Goal: Transaction & Acquisition: Purchase product/service

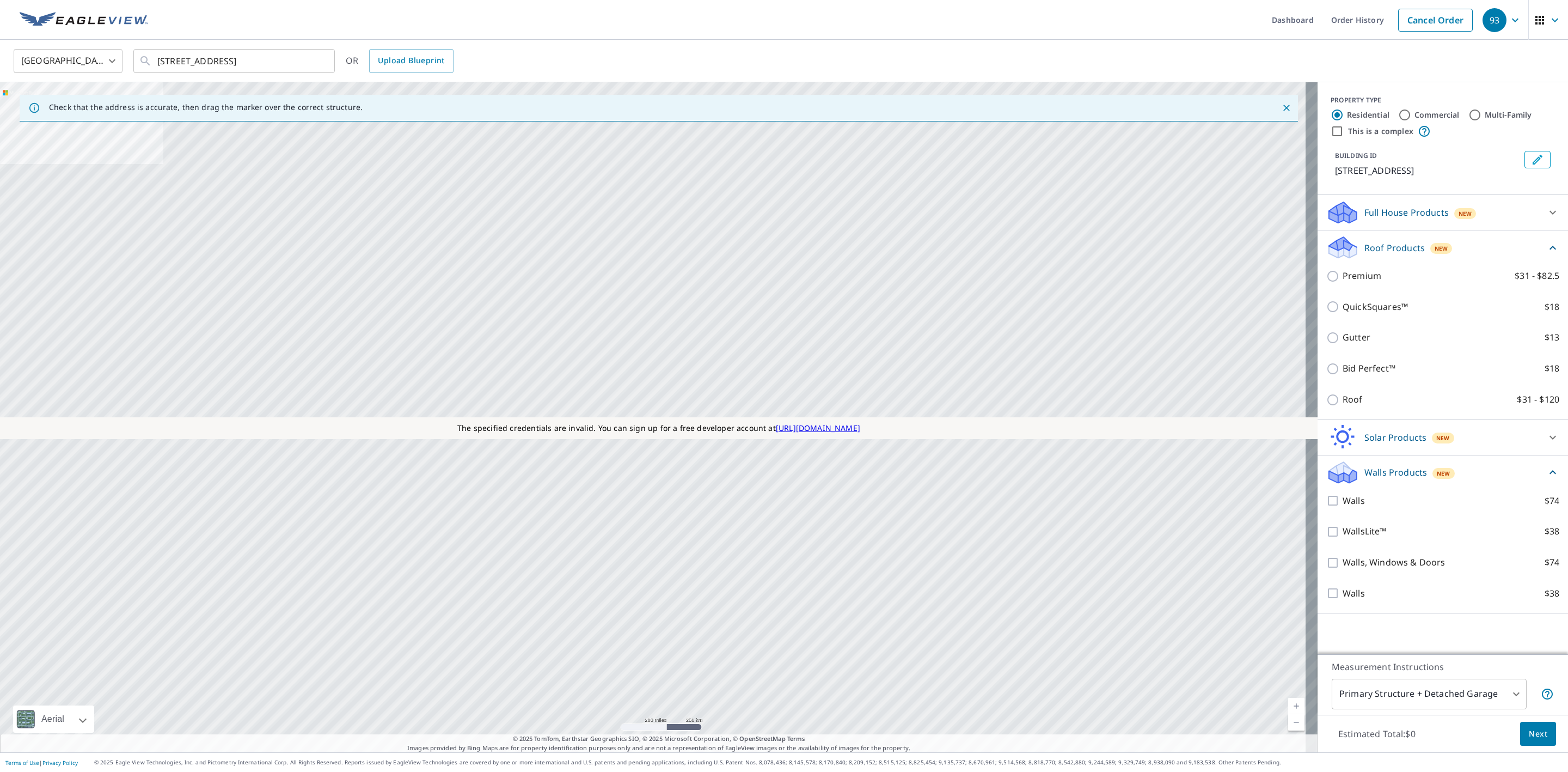
click at [1509, 15] on icon "button" at bounding box center [1516, 20] width 13 height 13
click at [1433, 213] on span "Log Out" at bounding box center [1460, 213] width 86 height 13
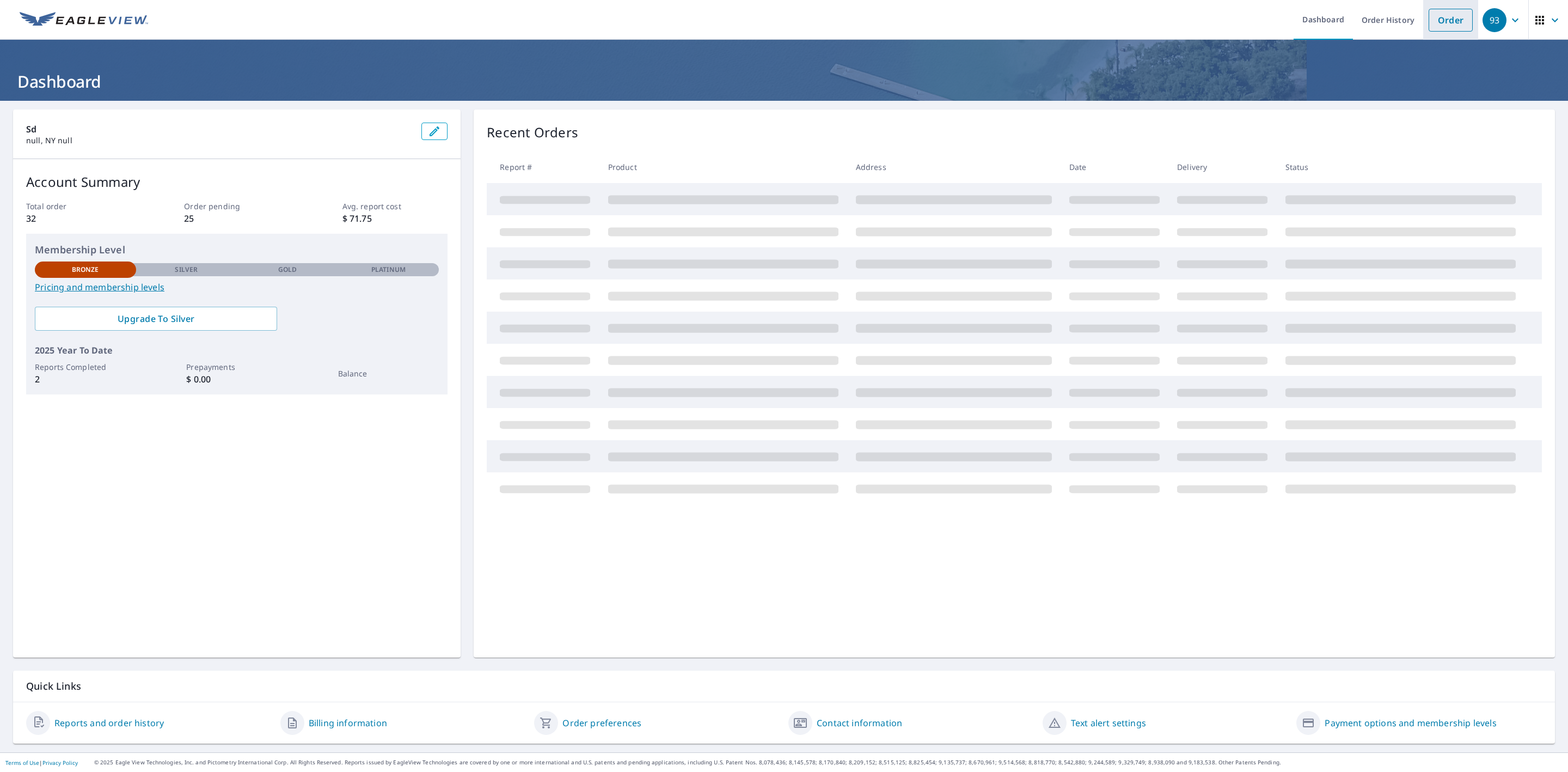
drag, startPoint x: 1438, startPoint y: 23, endPoint x: 1431, endPoint y: 29, distance: 9.2
click at [1438, 22] on link "Order" at bounding box center [1450, 21] width 44 height 23
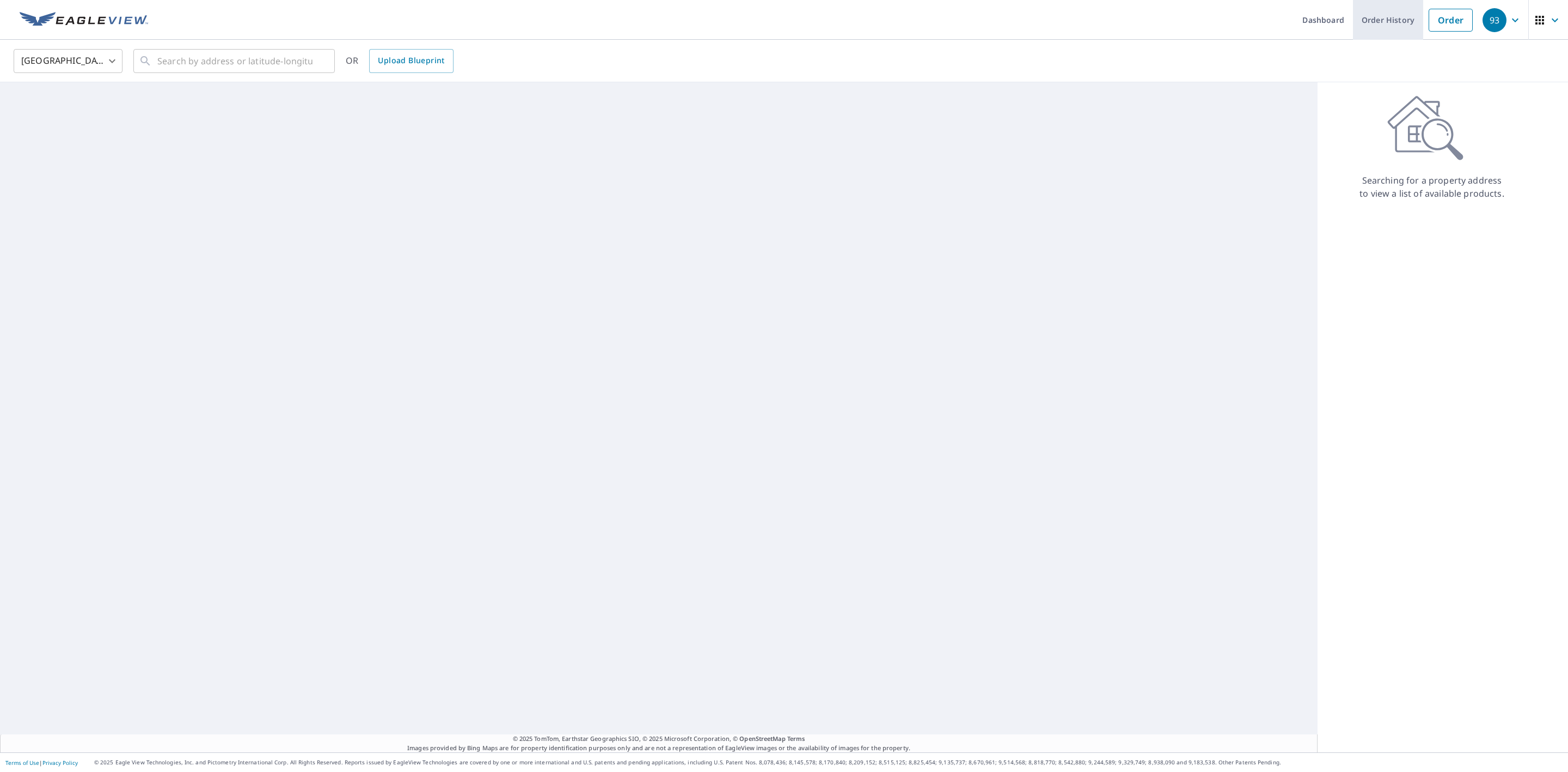
click at [1374, 23] on link "Order History" at bounding box center [1388, 20] width 70 height 40
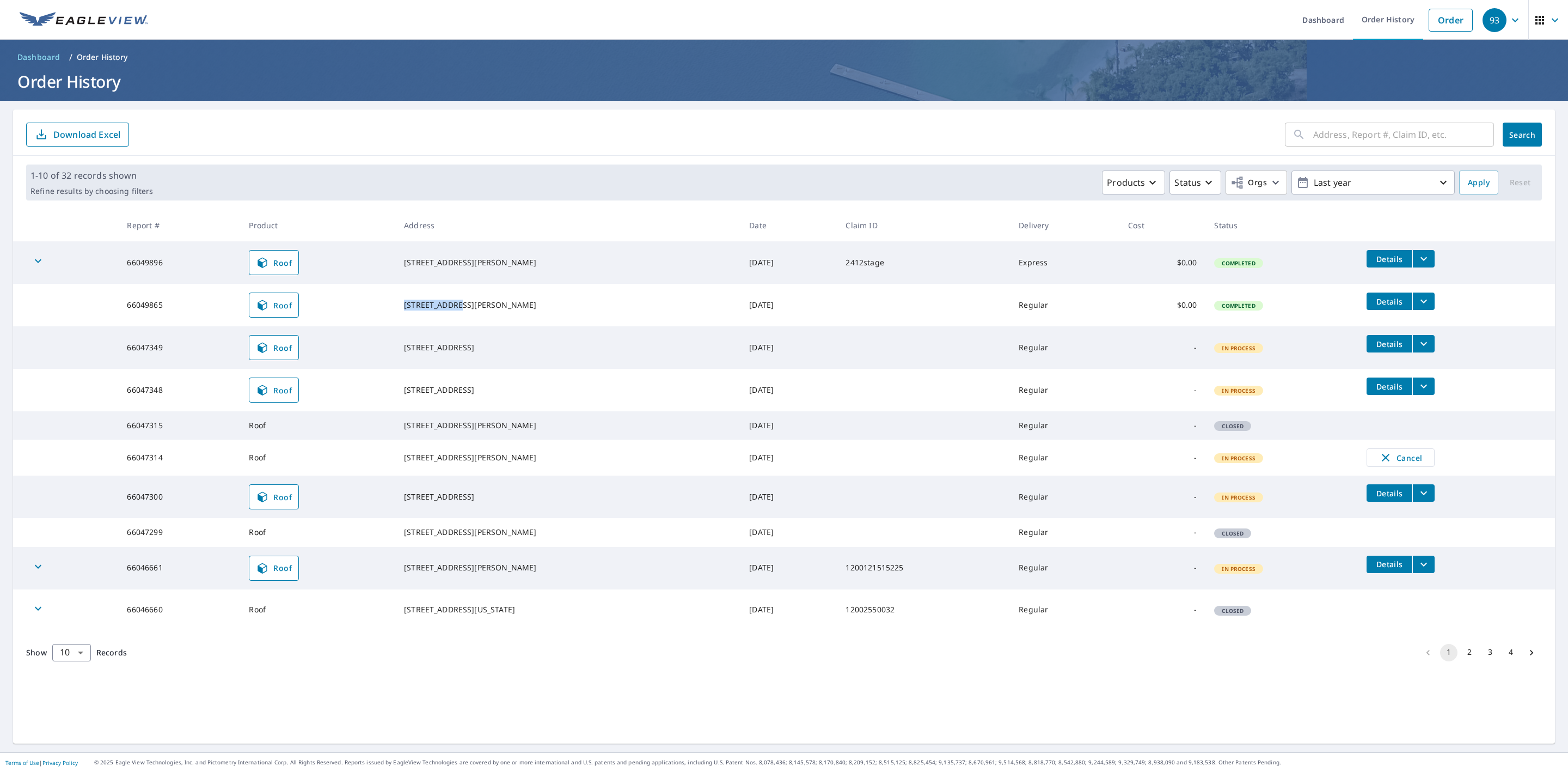
drag, startPoint x: 500, startPoint y: 305, endPoint x: 410, endPoint y: 294, distance: 90.7
click at [410, 294] on td "84 Horizon Dr Rochester, NY 14625" at bounding box center [568, 304] width 345 height 42
click at [550, 331] on td "20 Cardogan Sq Rochester, NY 14625" at bounding box center [568, 347] width 345 height 42
drag, startPoint x: 484, startPoint y: 439, endPoint x: 400, endPoint y: 425, distance: 85.2
click at [400, 425] on tr "66047315 Roof 318 William St Camden, DE 19934 Sep 12, 2025 Regular - Closed" at bounding box center [784, 425] width 1542 height 28
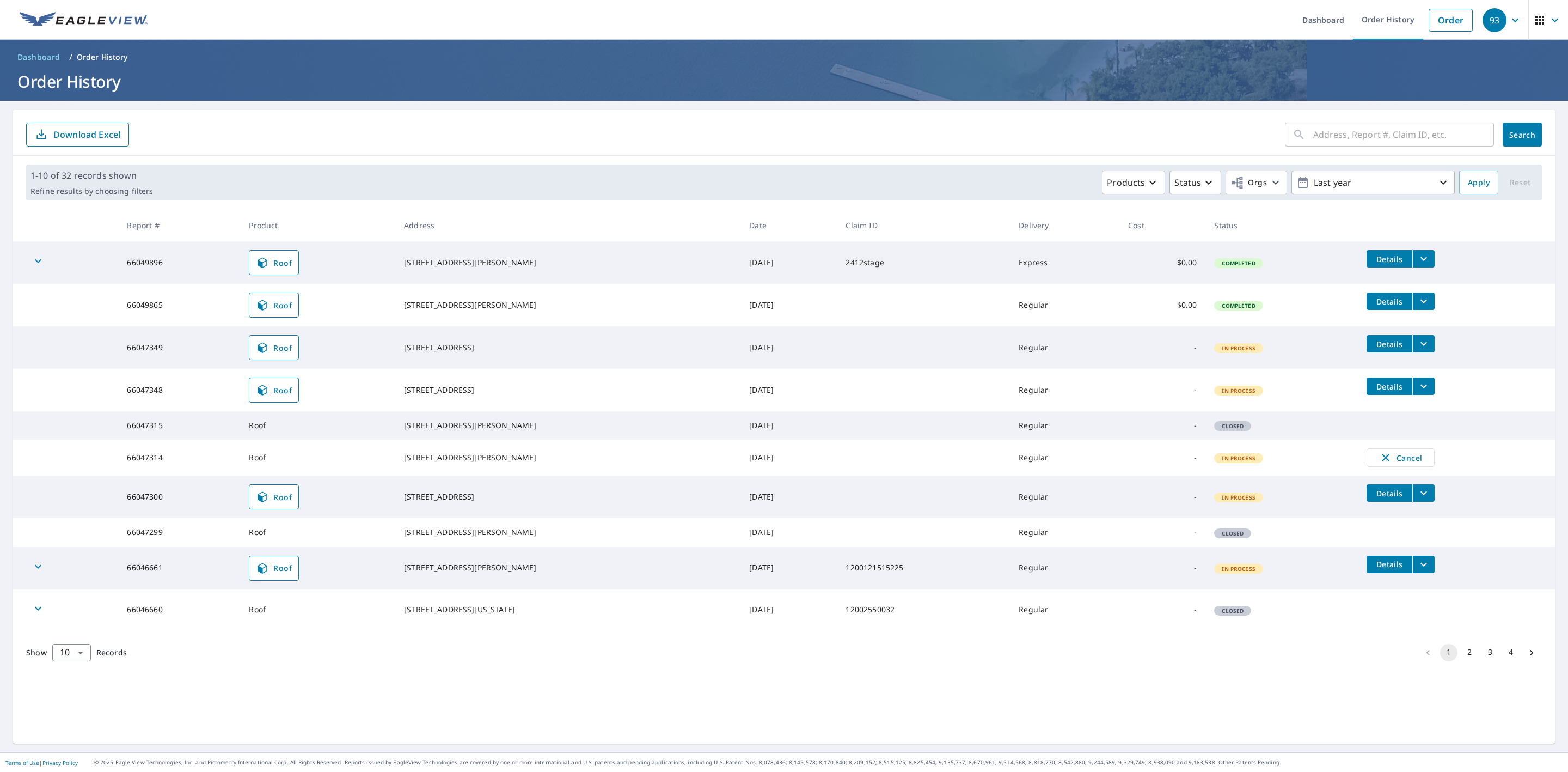
copy tr "318 William St Camden, DE 19934"
click at [1429, 20] on link "Order" at bounding box center [1450, 21] width 44 height 23
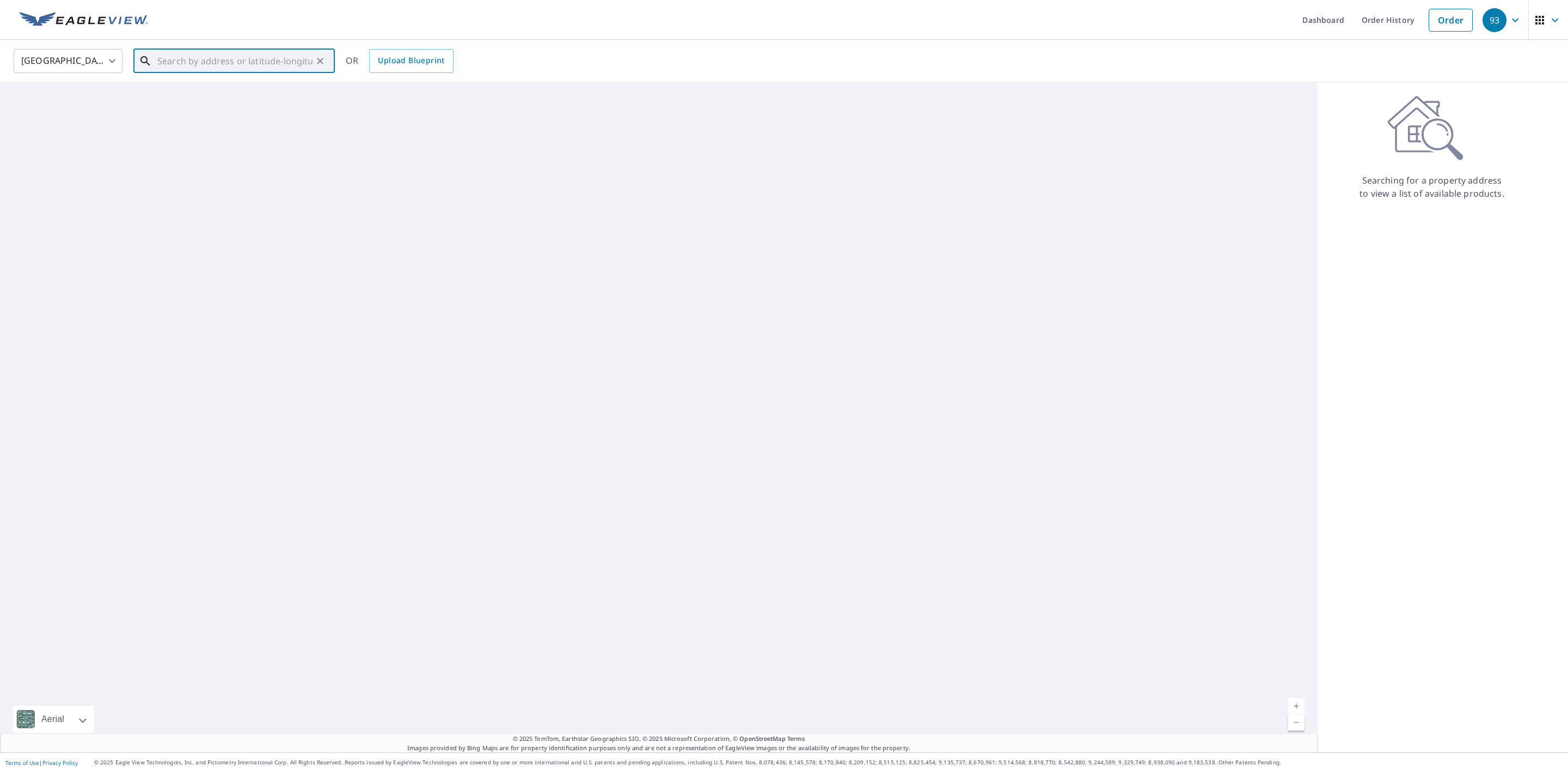
click at [231, 67] on input "text" at bounding box center [235, 61] width 155 height 31
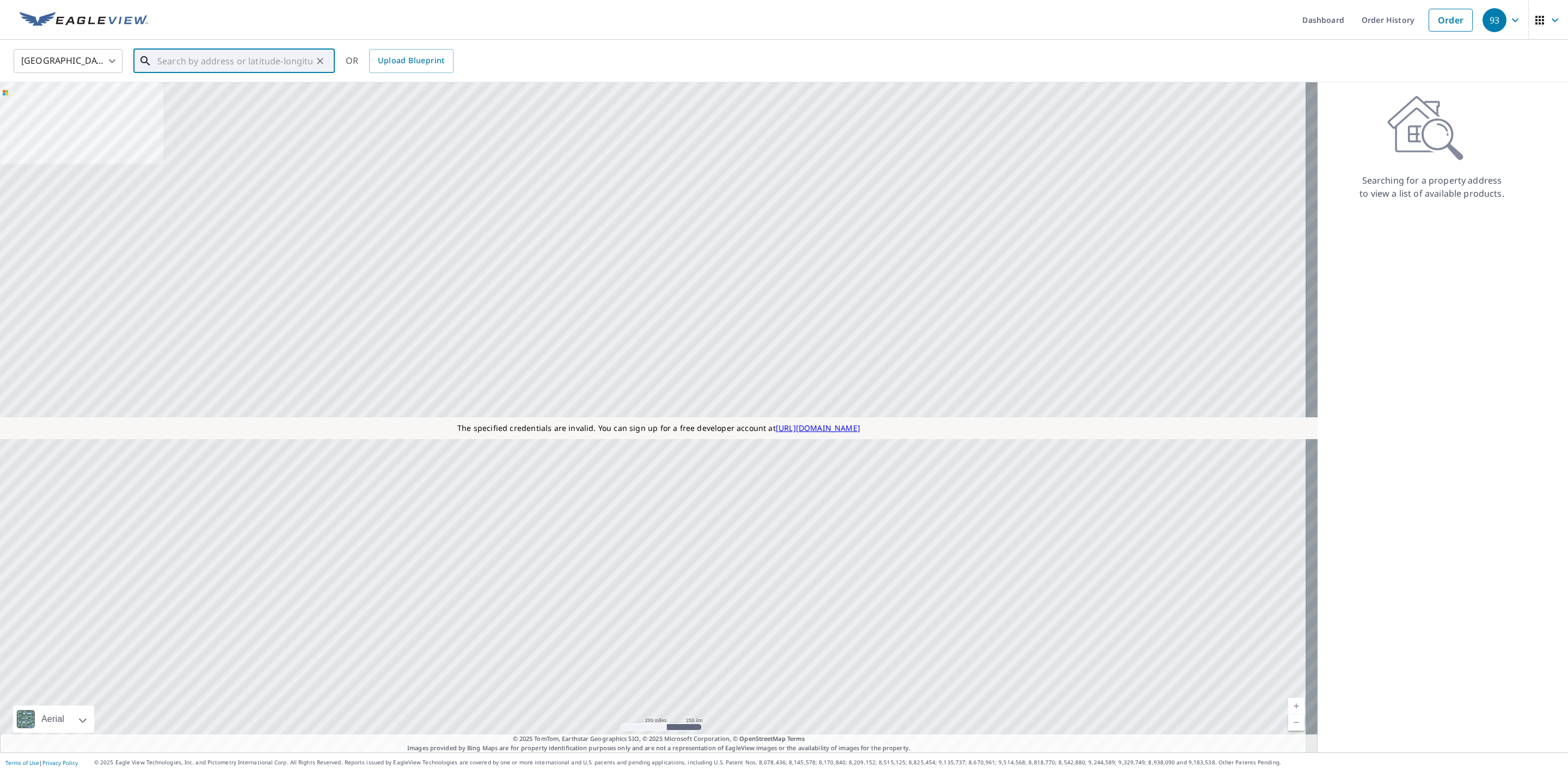
paste input "318 William St Camden, DE 19934"
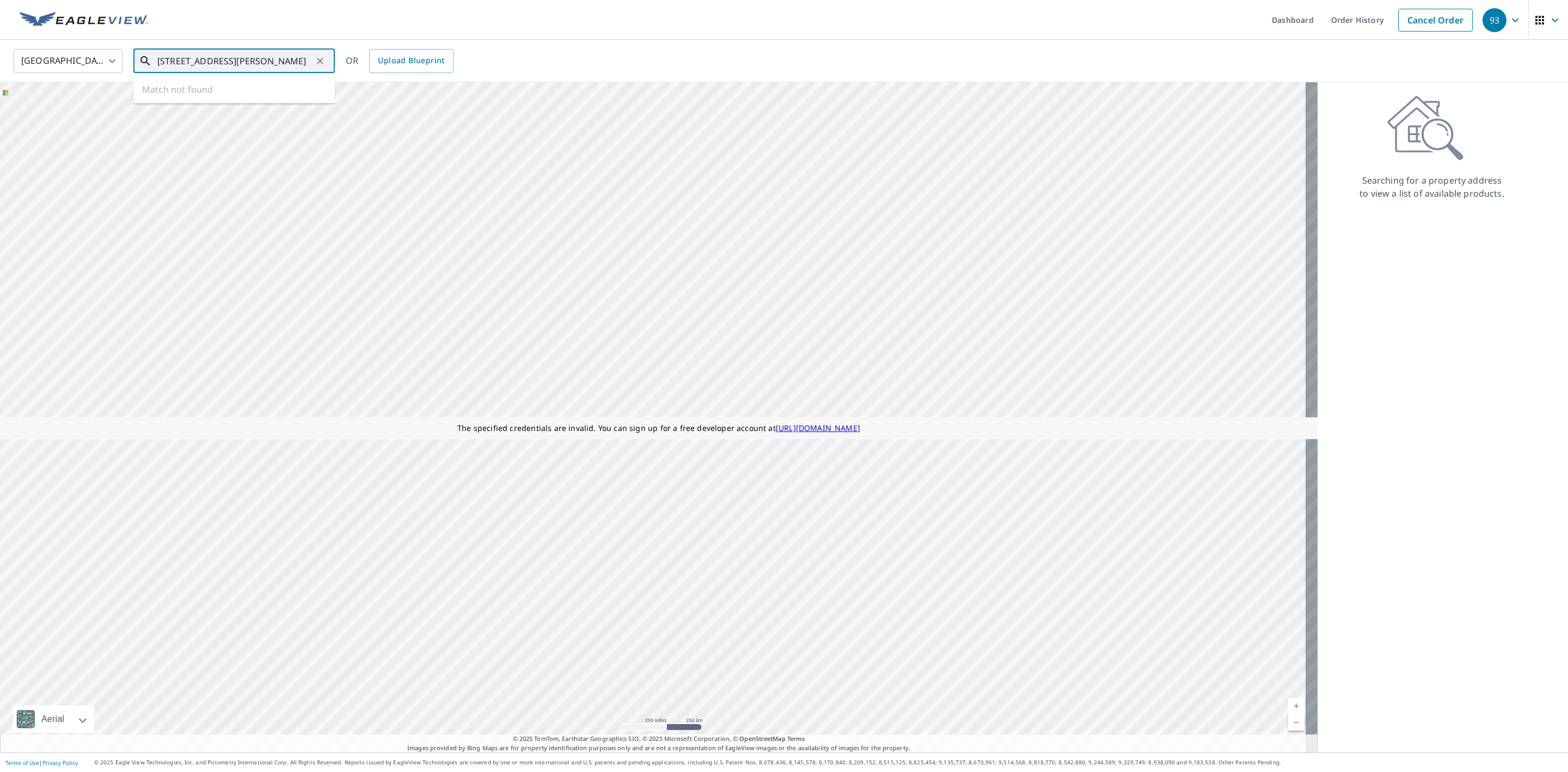
scroll to position [0, 5]
click at [175, 61] on input "318 William St Camden, DE 19934" at bounding box center [235, 61] width 155 height 31
type input "318 William St Camden, DE 19934"
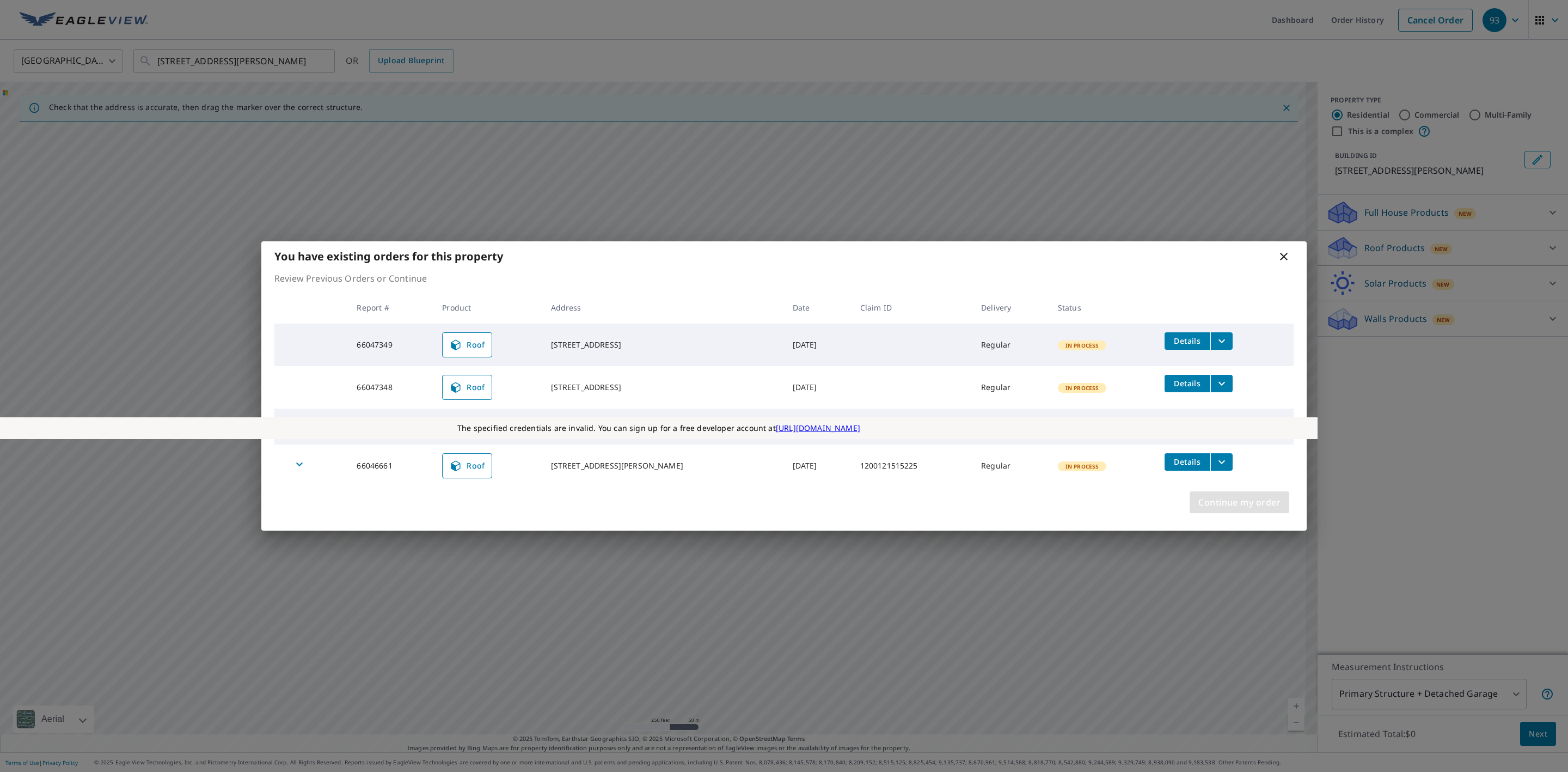
click at [1253, 503] on span "Continue my order" at bounding box center [1239, 502] width 82 height 15
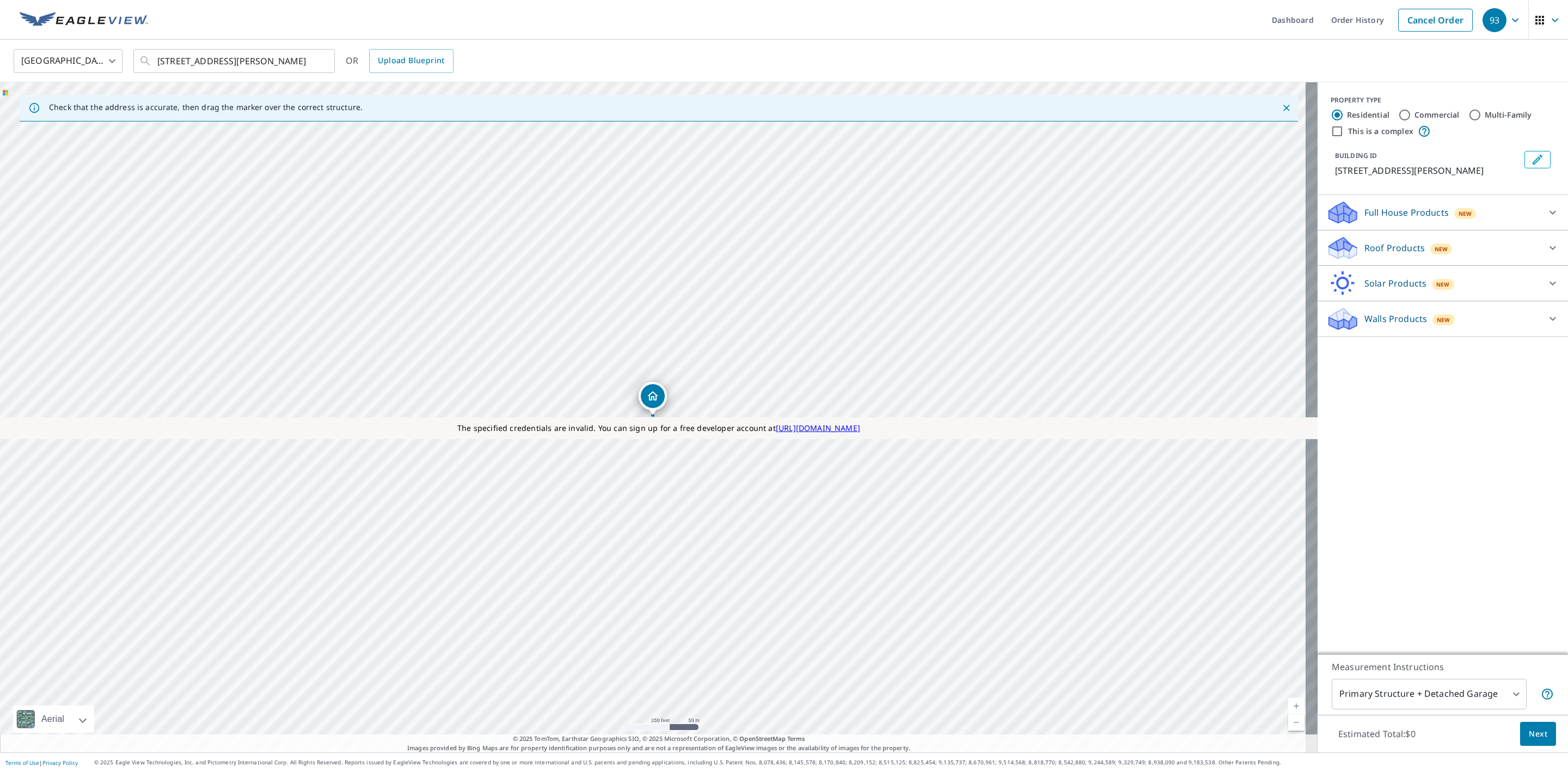
click at [1386, 244] on p "Roof Products" at bounding box center [1395, 248] width 61 height 13
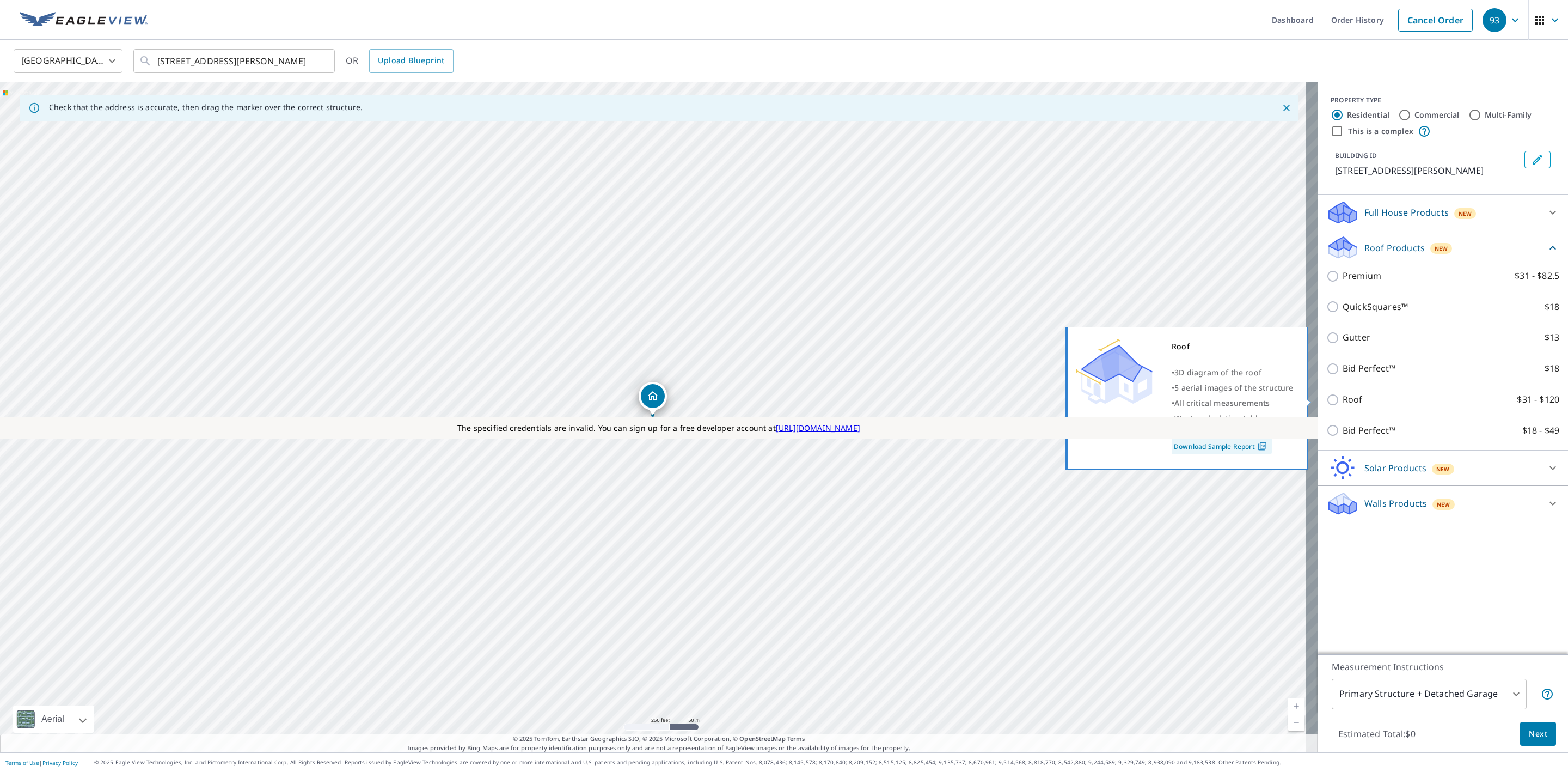
click at [1342, 397] on p "Roof" at bounding box center [1352, 399] width 20 height 13
click at [1338, 397] on input "Roof $31 - $120" at bounding box center [1335, 400] width 17 height 13
checkbox input "true"
type input "3"
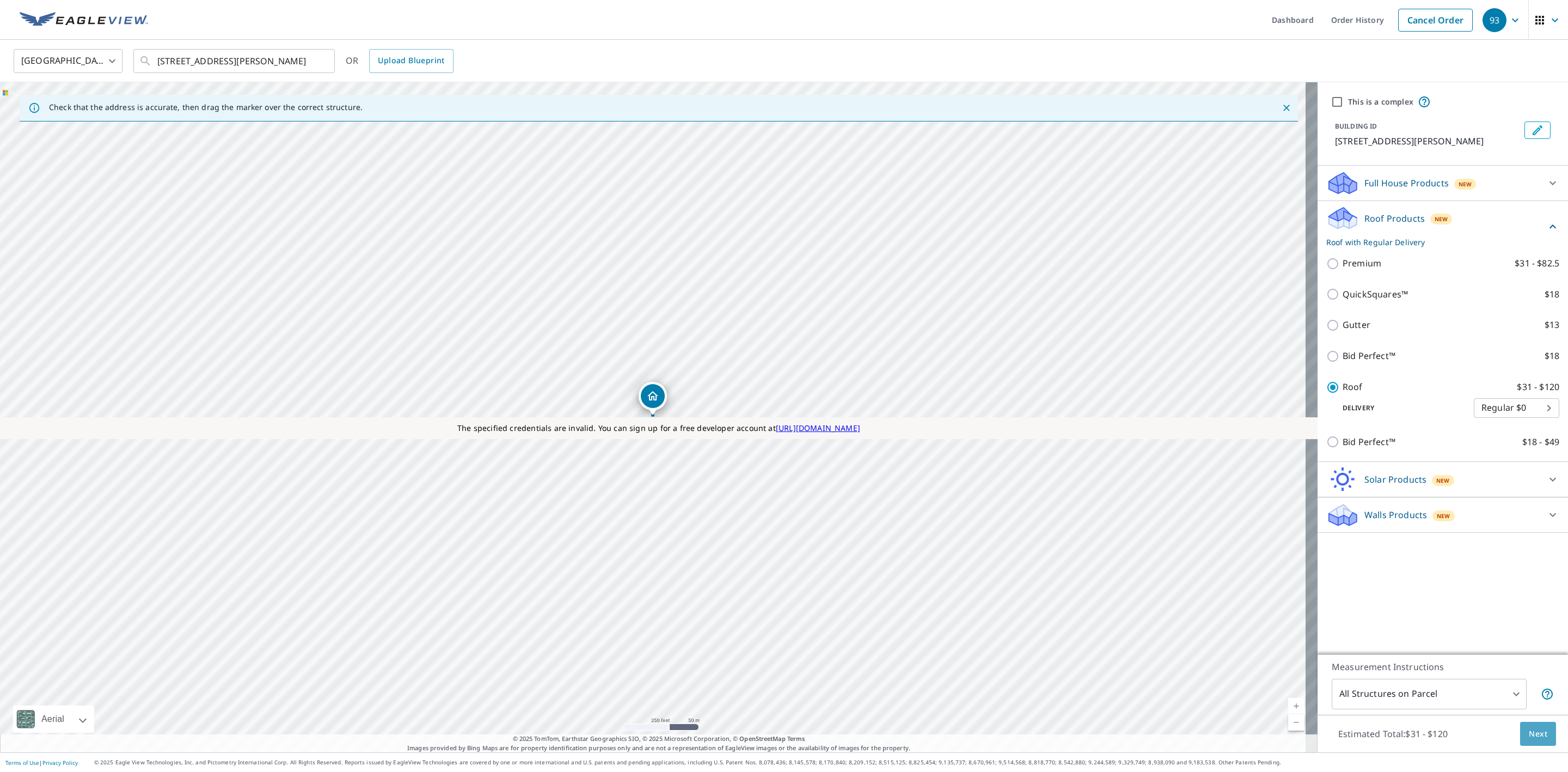
click at [1529, 727] on span "Next" at bounding box center [1538, 734] width 18 height 13
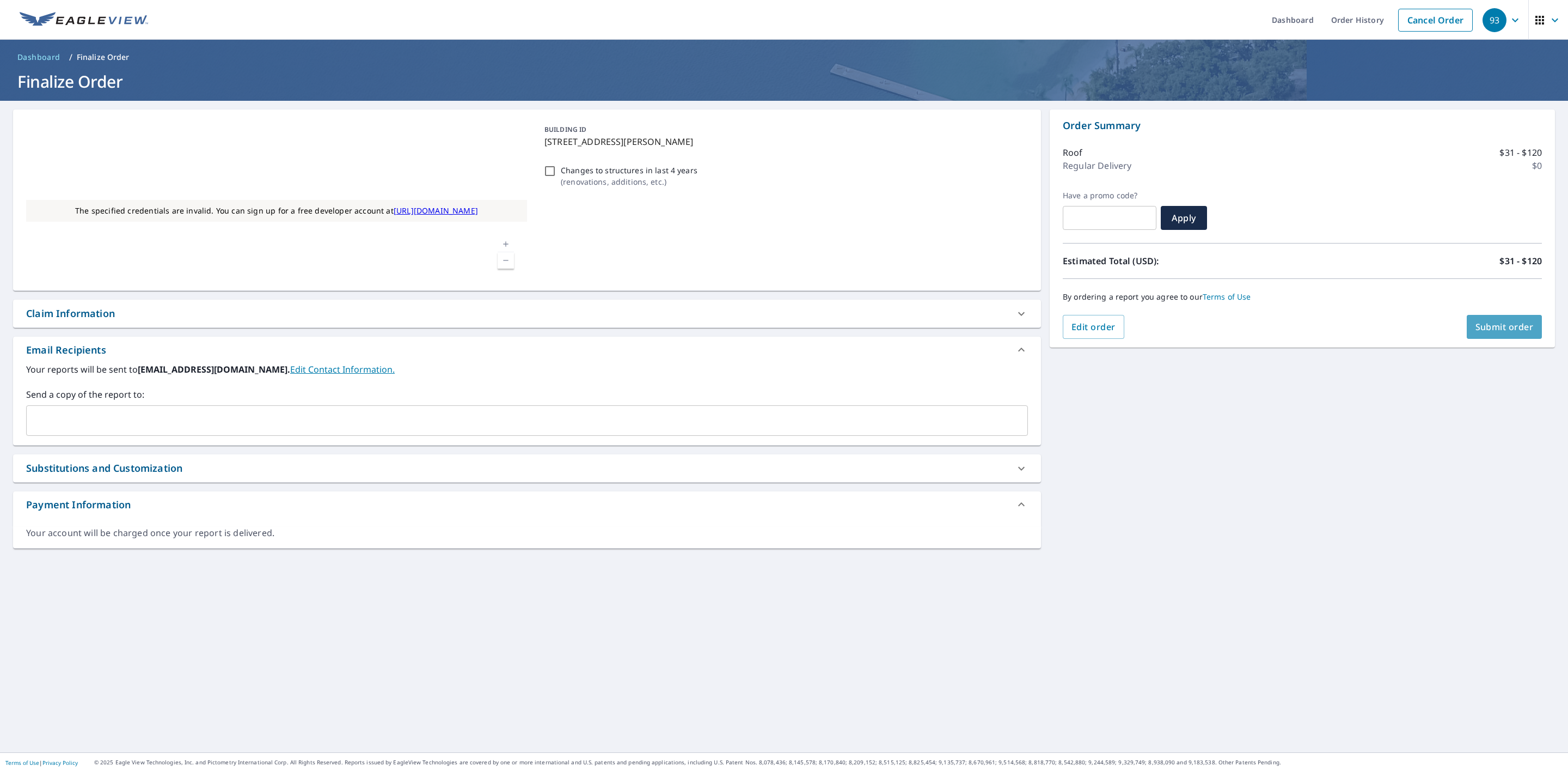
click at [1488, 330] on span "Submit order" at bounding box center [1505, 327] width 58 height 12
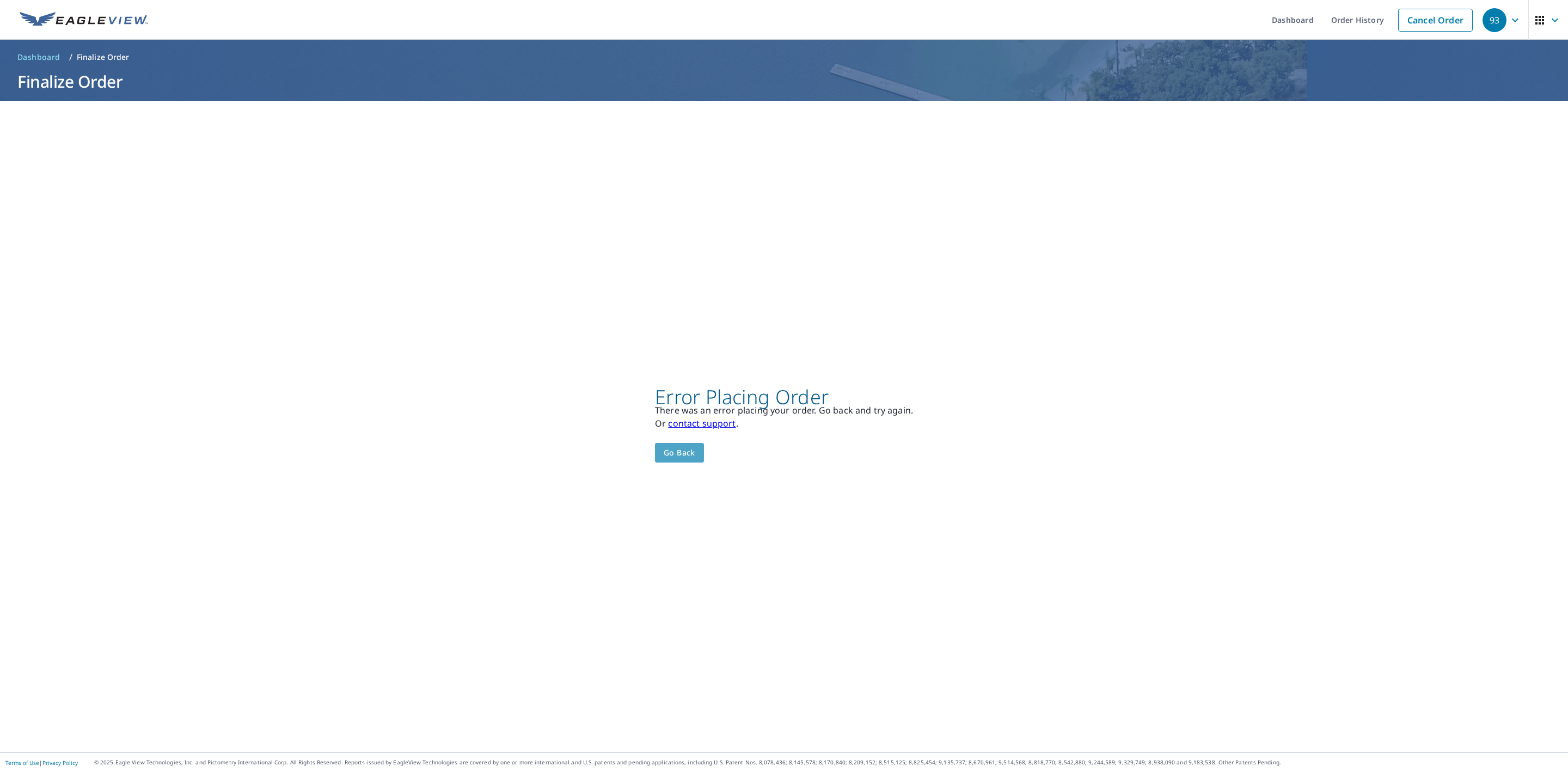
click at [672, 453] on span "Go back" at bounding box center [680, 453] width 32 height 13
click at [683, 448] on span "Go back" at bounding box center [680, 453] width 32 height 13
click at [1412, 18] on link "Cancel Order" at bounding box center [1435, 21] width 75 height 23
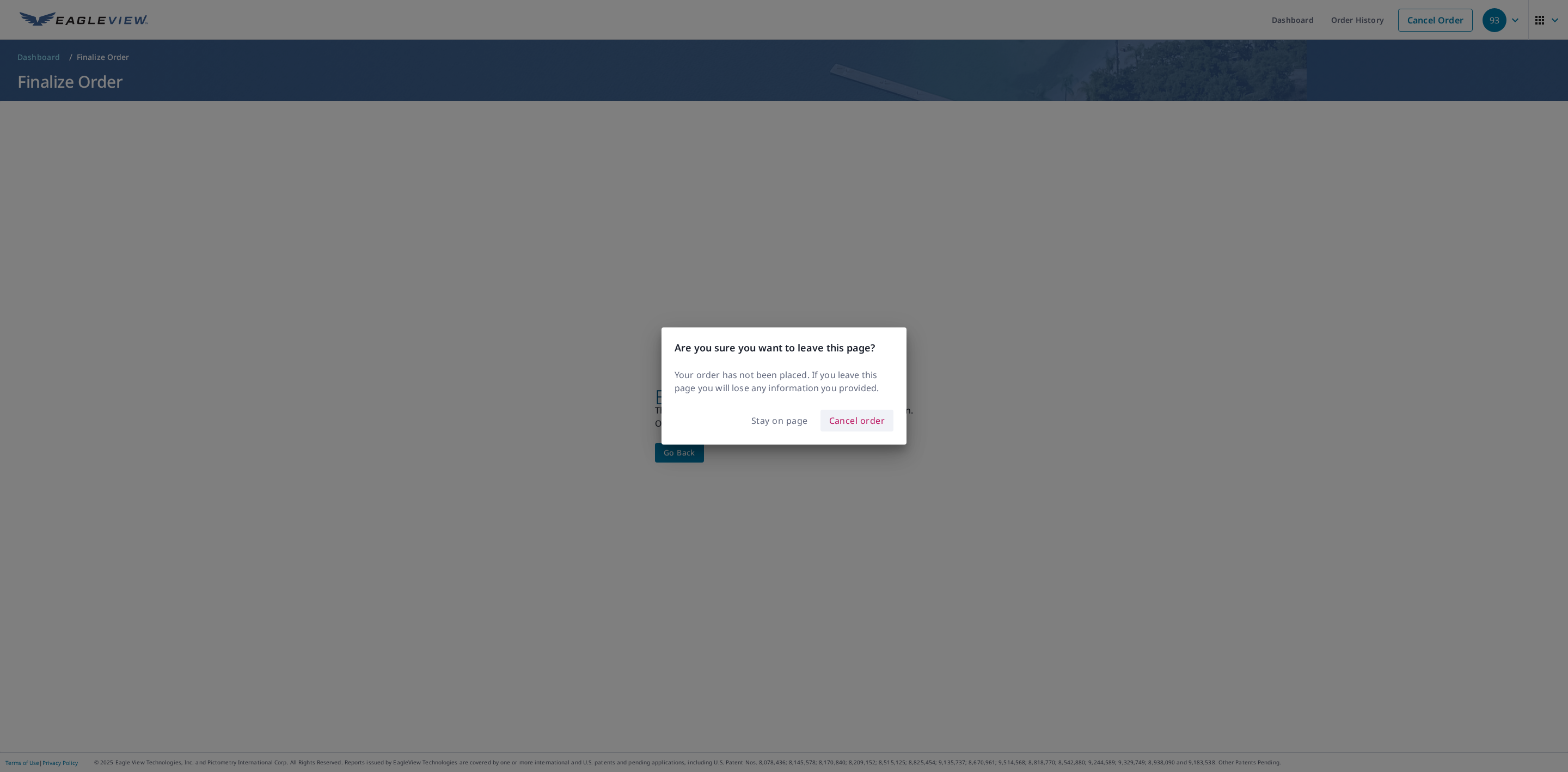
click at [848, 423] on span "Cancel order" at bounding box center [857, 420] width 56 height 15
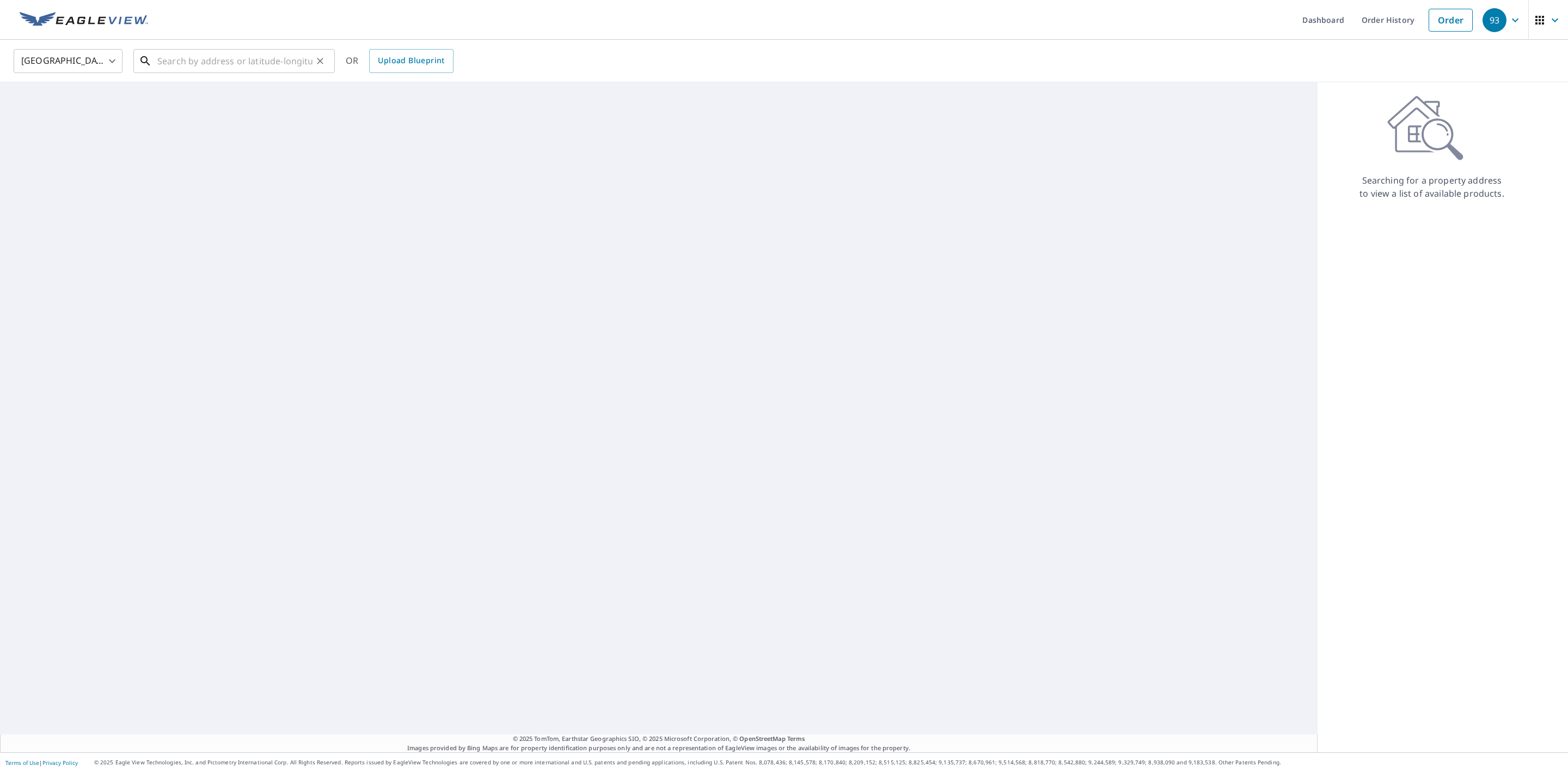
click at [262, 72] on div "​" at bounding box center [234, 61] width 201 height 24
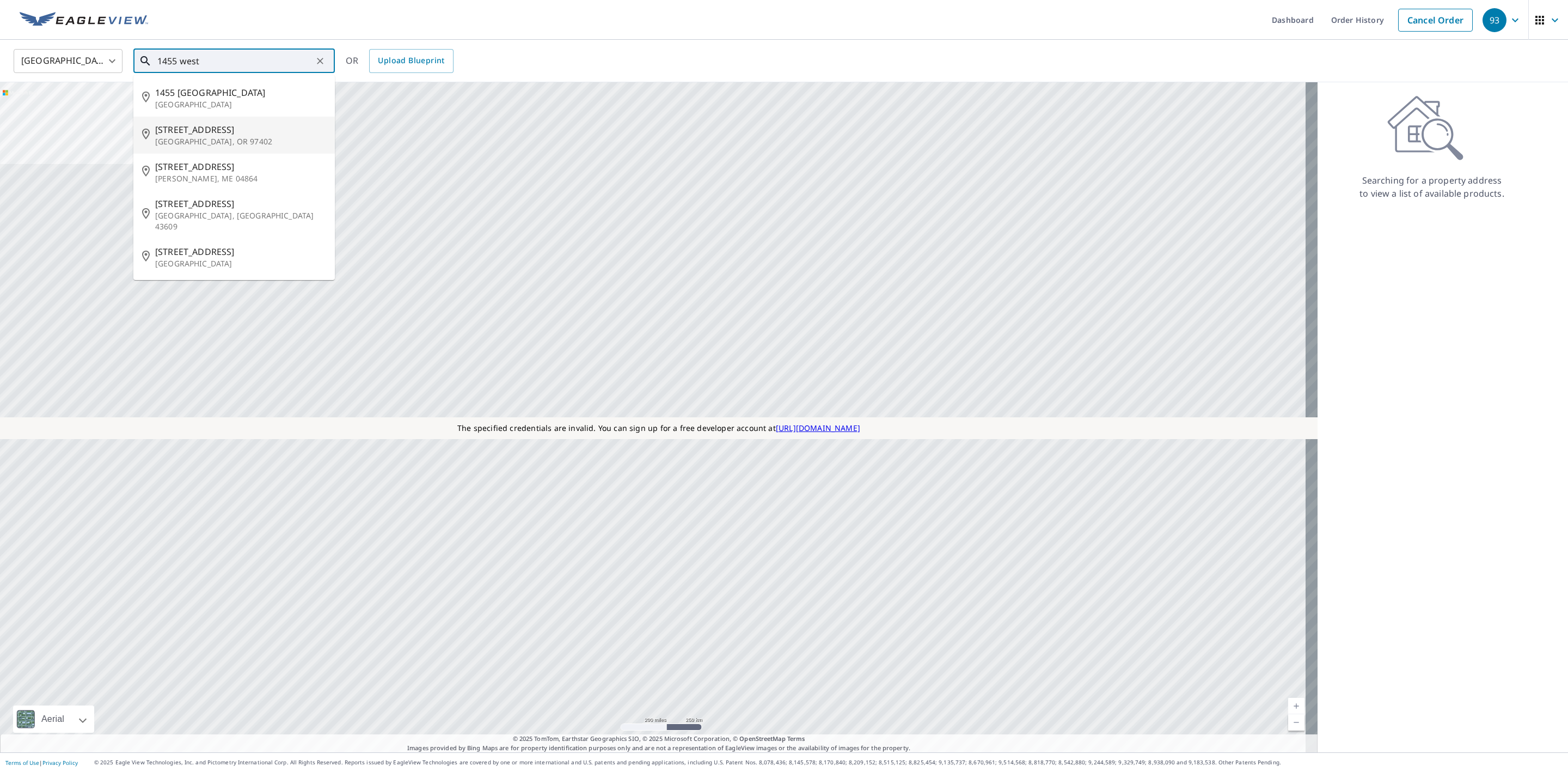
click at [216, 139] on p "Eugene, OR 97402" at bounding box center [240, 141] width 171 height 11
type input "1455 Westec Dr Eugene, OR 97402"
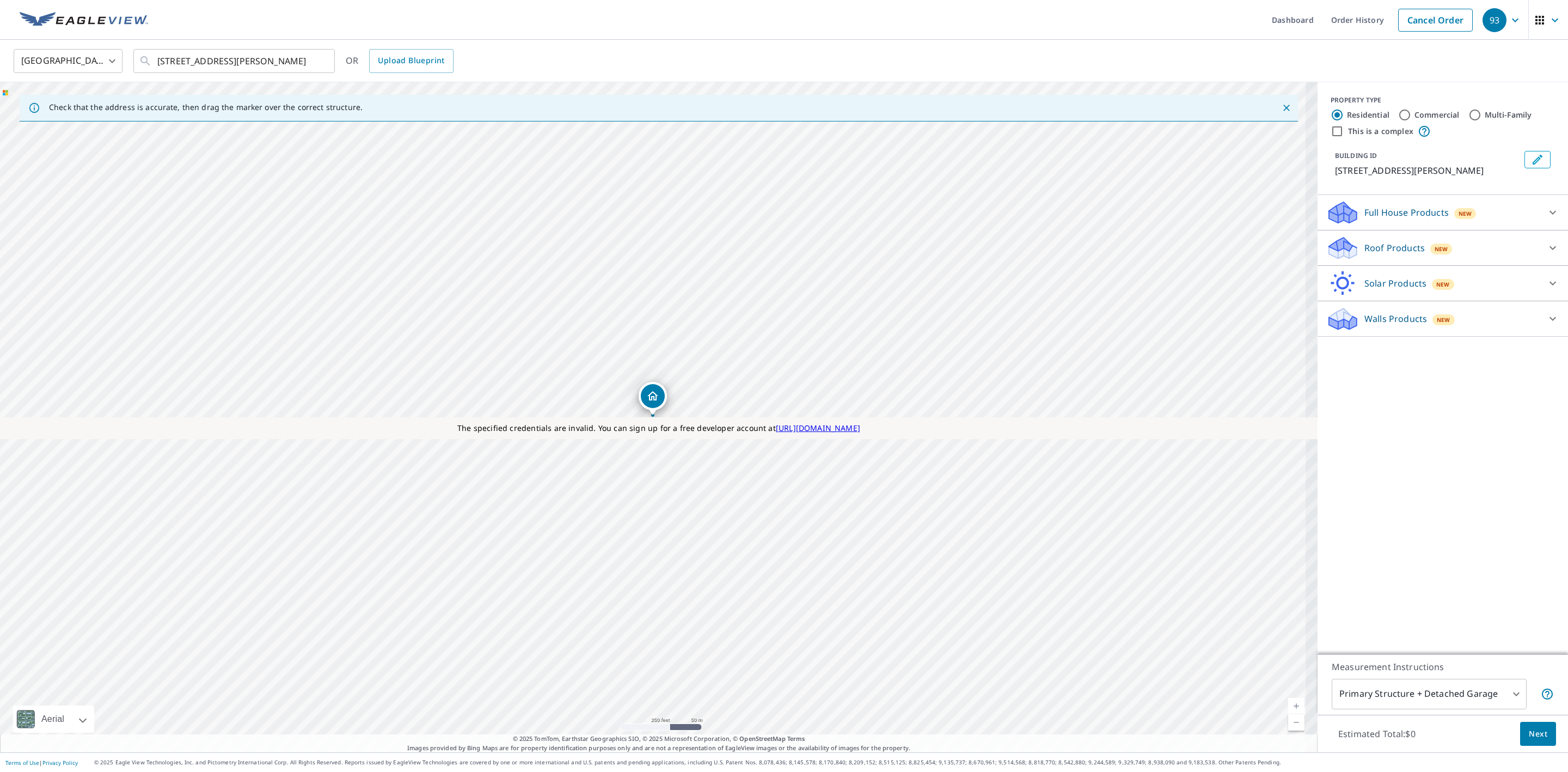
click at [1377, 250] on p "Roof Products" at bounding box center [1395, 248] width 61 height 13
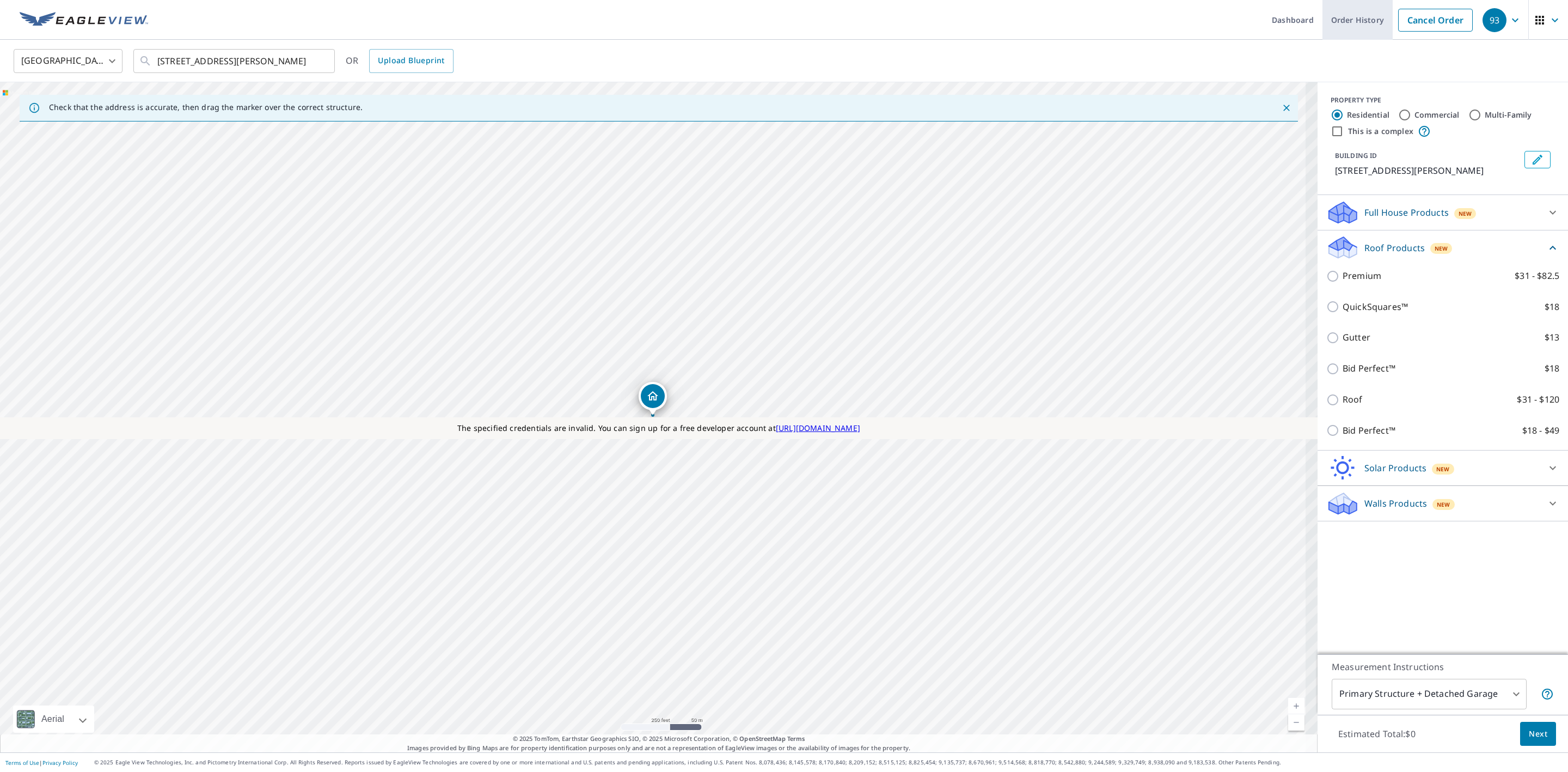
click at [1362, 20] on link "Order History" at bounding box center [1357, 20] width 70 height 40
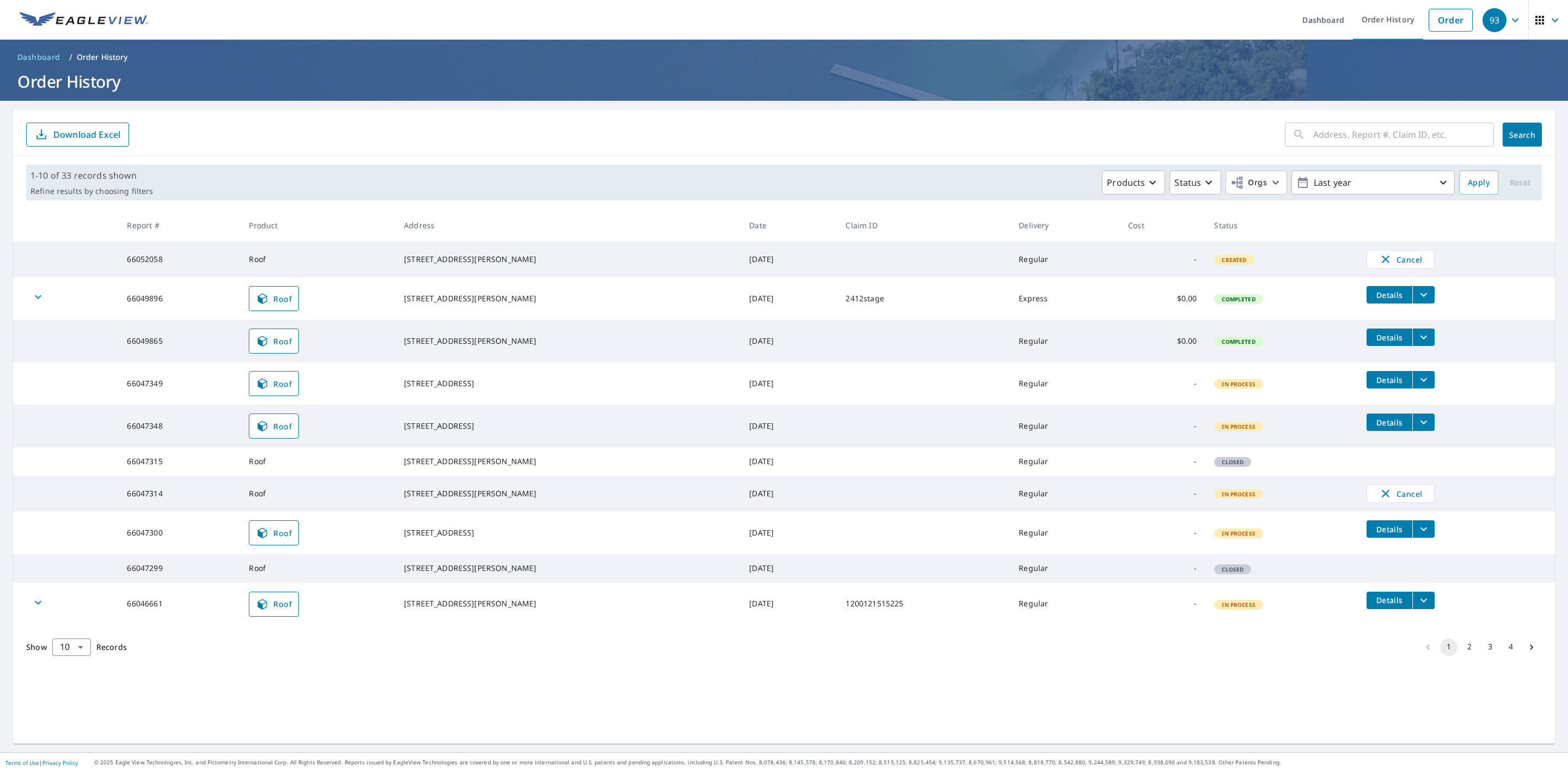
drag, startPoint x: 507, startPoint y: 312, endPoint x: 410, endPoint y: 289, distance: 99.7
click at [410, 289] on tr "66049896 Roof 83 Horizon Dr Rochester, NY 14625 Sep 25, 2025 2412stage Express …" at bounding box center [784, 298] width 1542 height 42
copy div "83 Horizon Dr Rochester, NY 14625"
click at [1429, 29] on link "Order" at bounding box center [1450, 21] width 44 height 23
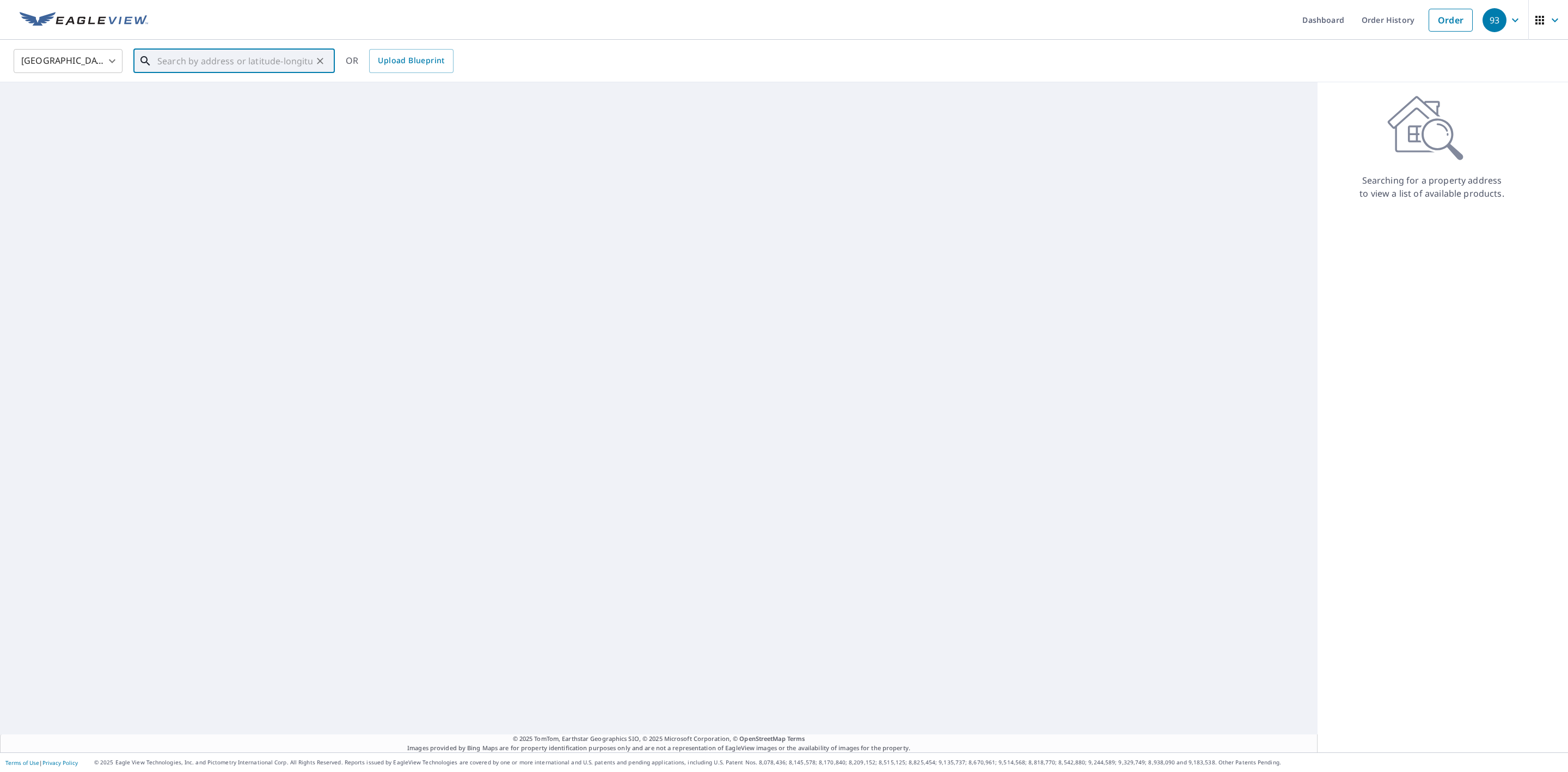
click at [235, 60] on input "text" at bounding box center [235, 61] width 155 height 31
paste input "83 Horizon Dr Rochester, NY 14625"
type input "83 Horizon Dr Rochester, NY 14625"
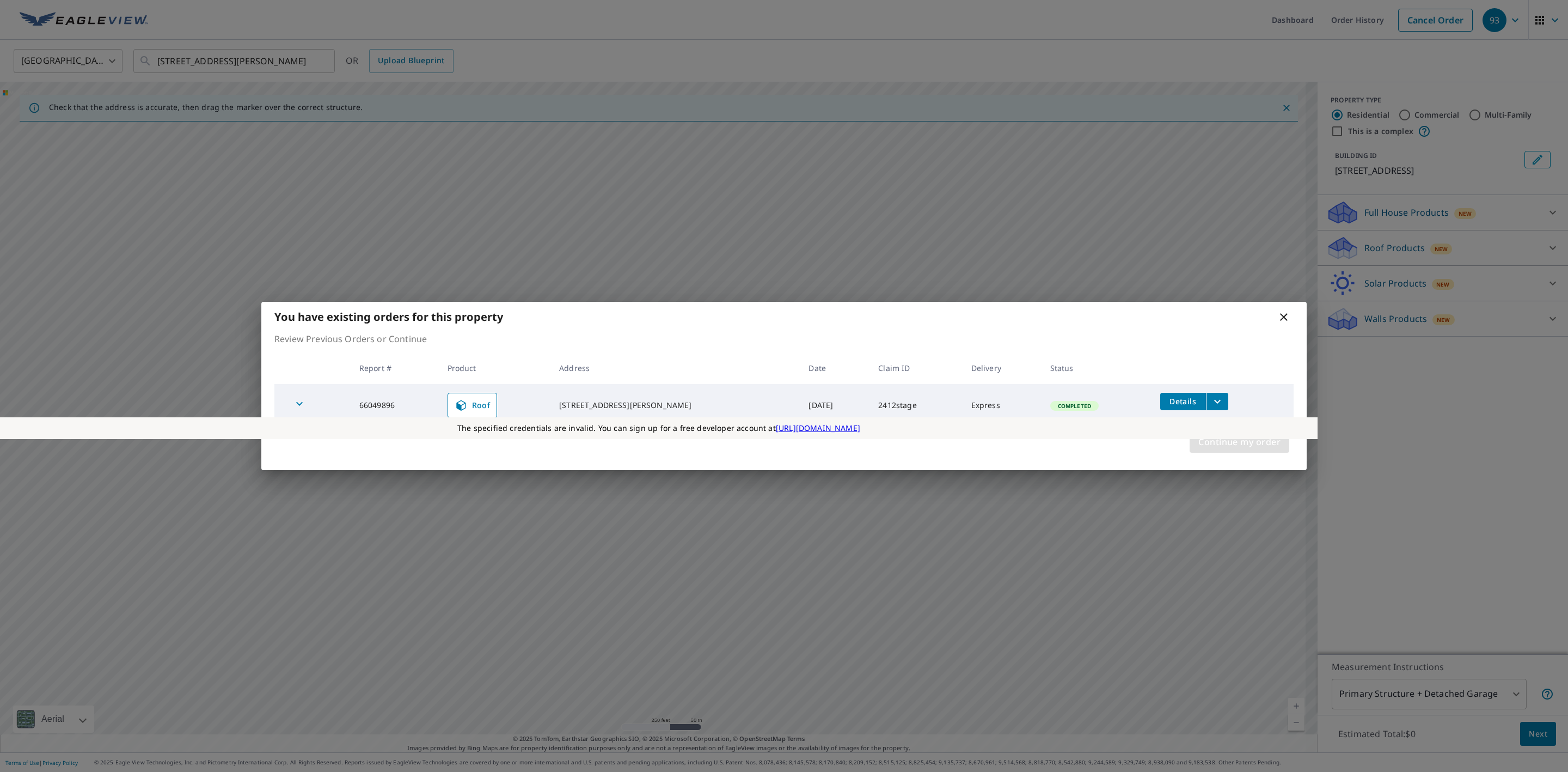
click at [1219, 444] on span "Continue my order" at bounding box center [1239, 441] width 82 height 15
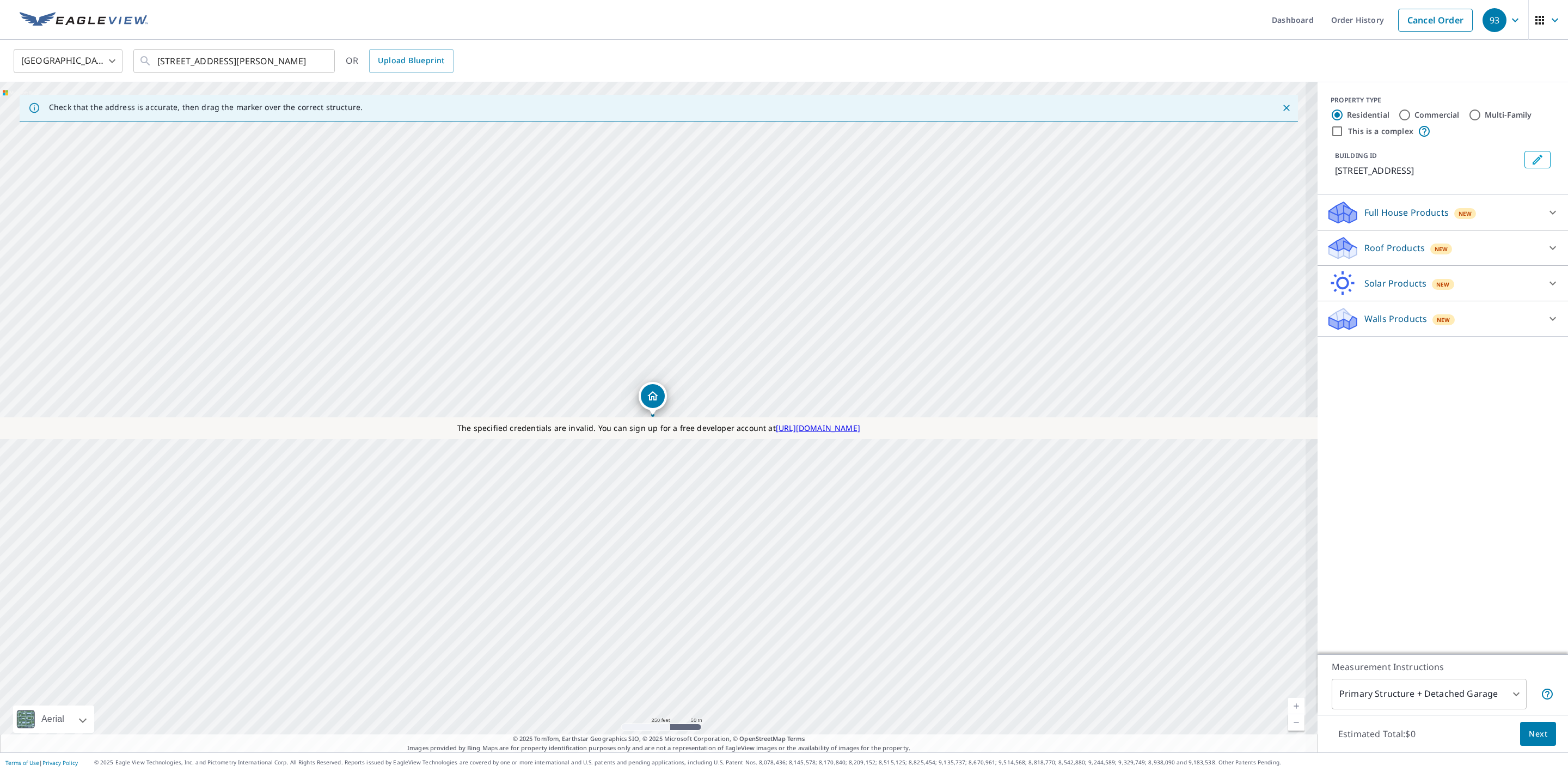
click at [1365, 246] on p "Roof Products" at bounding box center [1395, 248] width 61 height 13
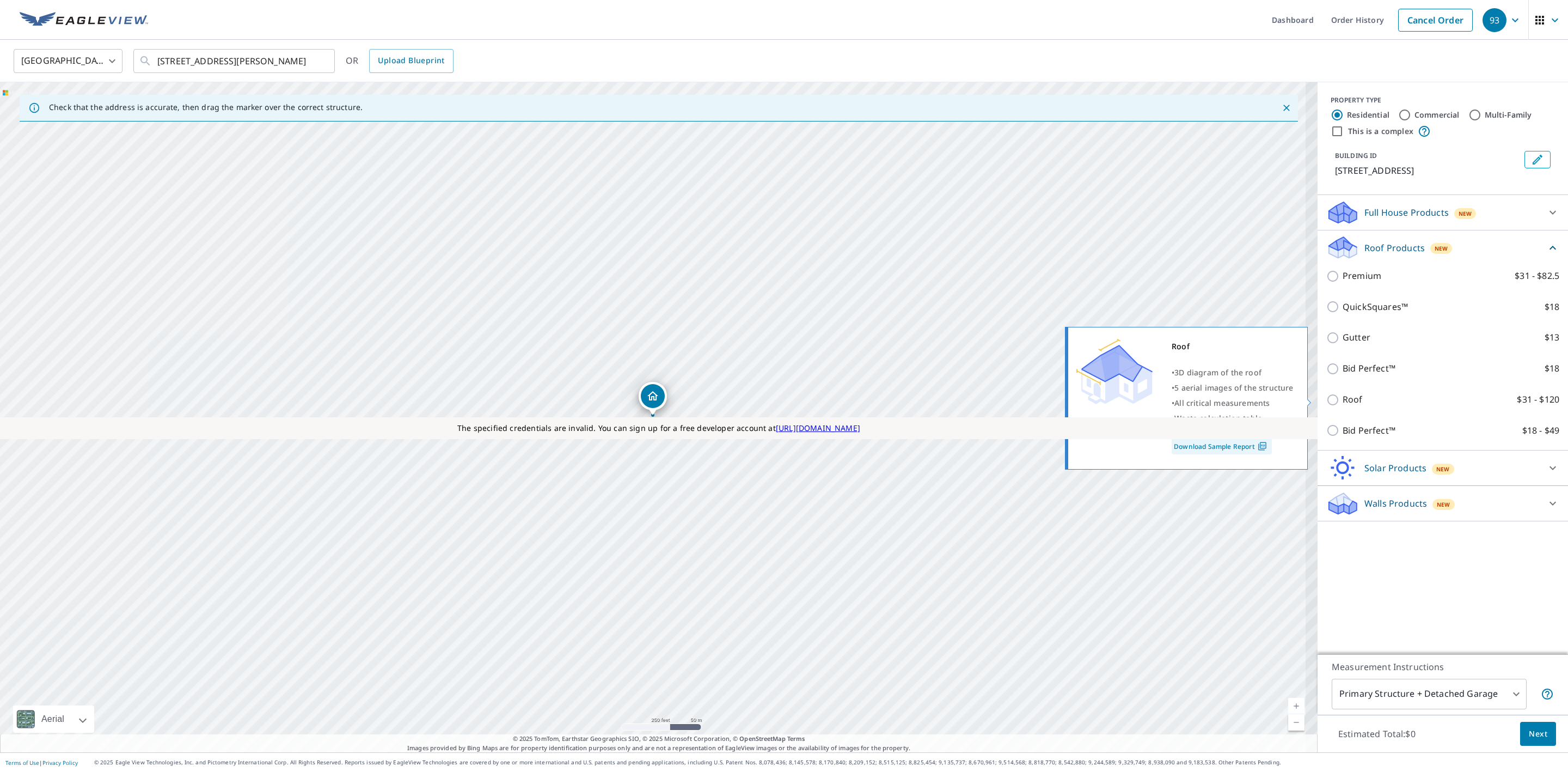
click at [1342, 394] on p "Roof" at bounding box center [1352, 399] width 20 height 13
click at [1338, 394] on input "Roof $31 - $120" at bounding box center [1335, 400] width 17 height 13
checkbox input "true"
type input "3"
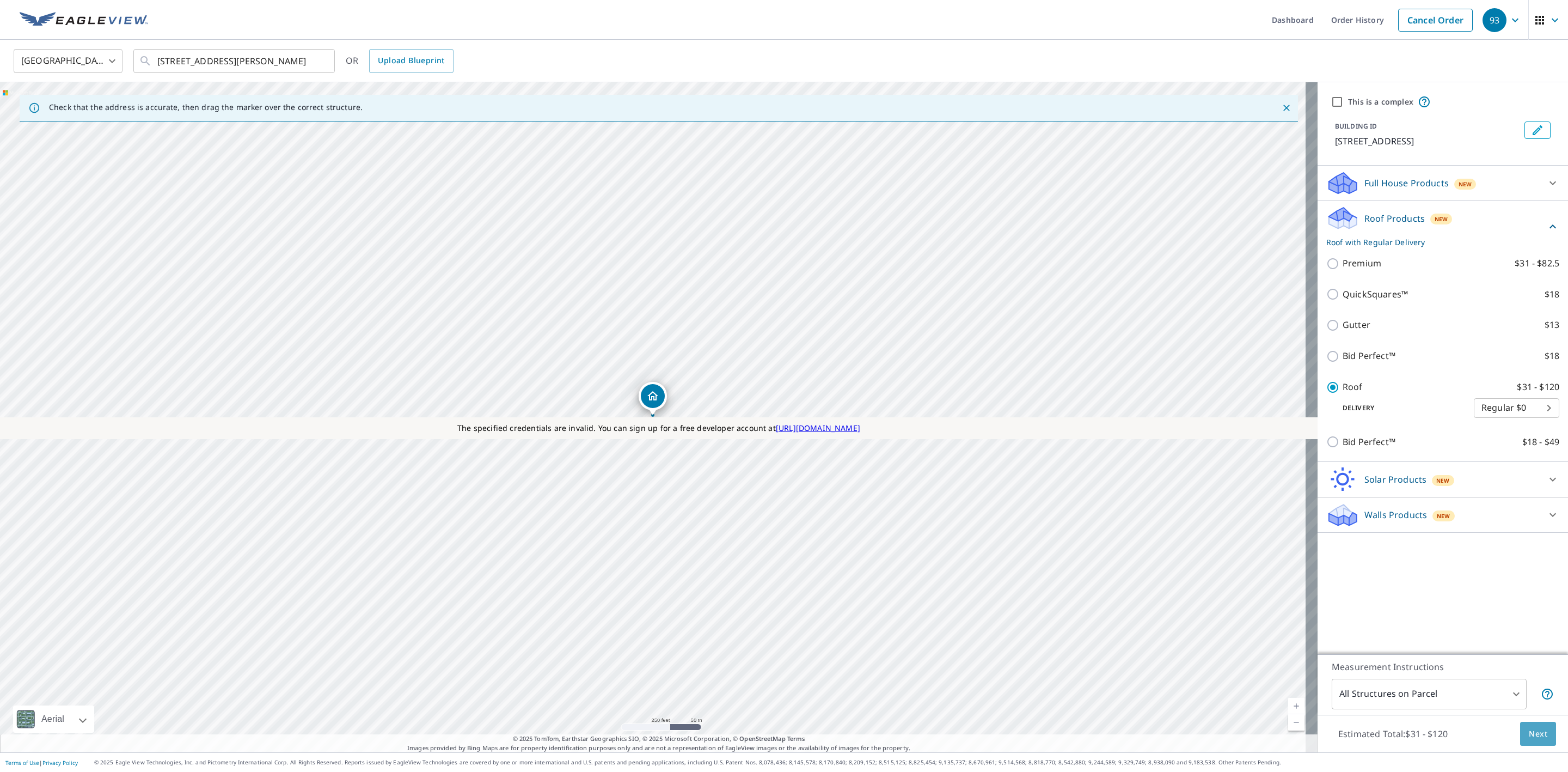
click at [1537, 734] on button "Next" at bounding box center [1538, 734] width 36 height 25
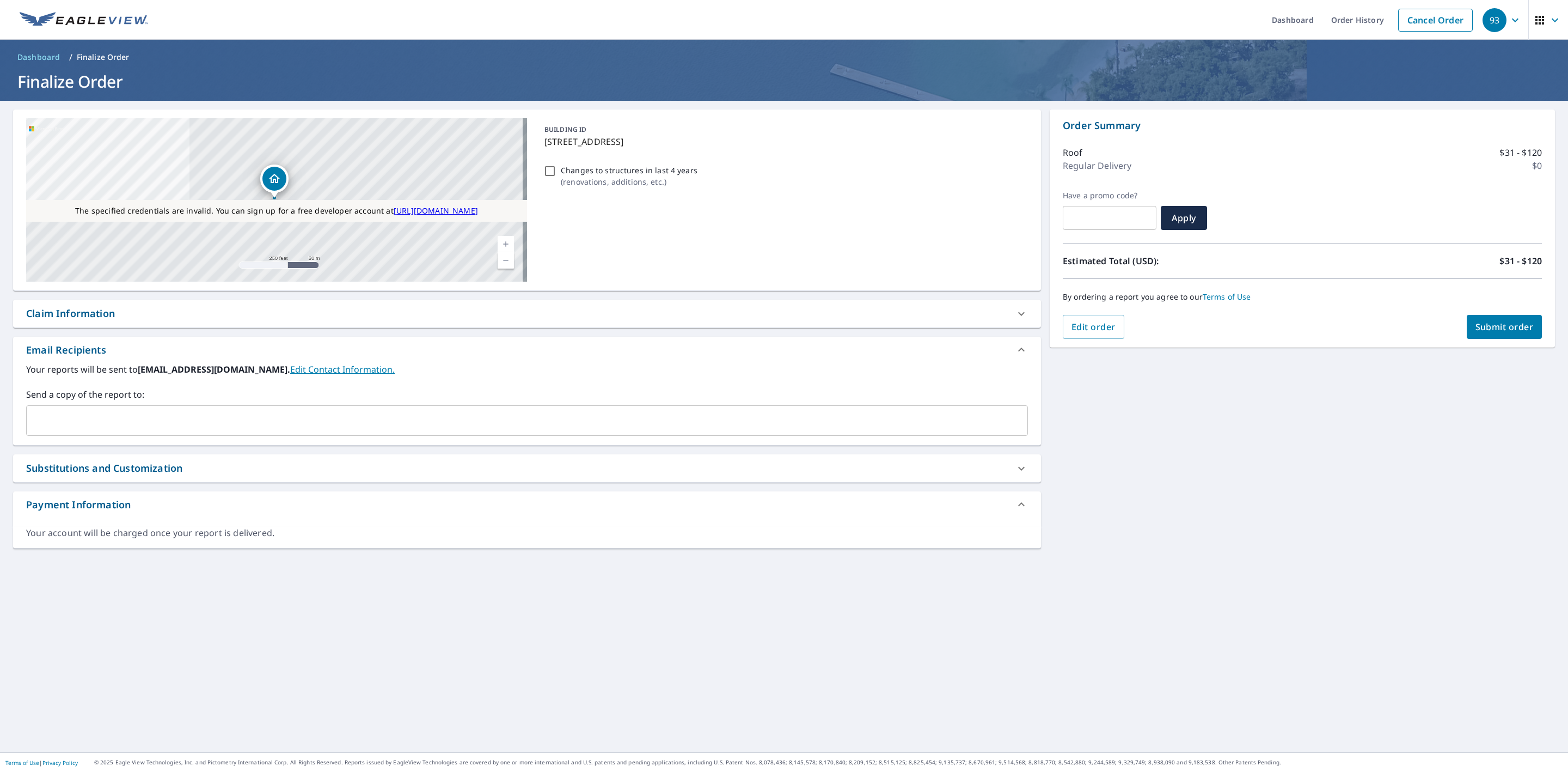
click at [1469, 318] on button "Submit order" at bounding box center [1504, 327] width 75 height 24
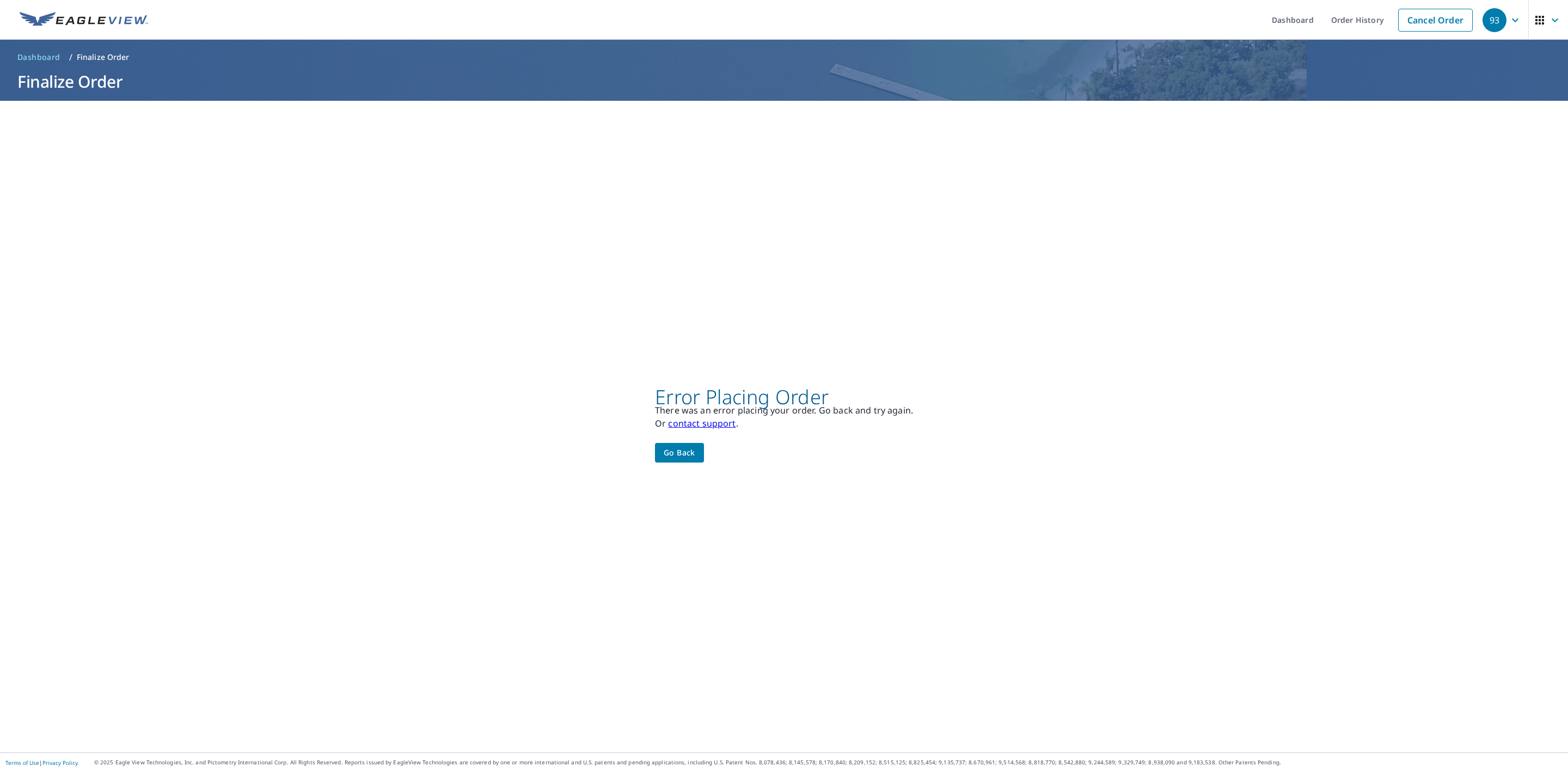
click at [666, 444] on button "Go back" at bounding box center [679, 453] width 49 height 20
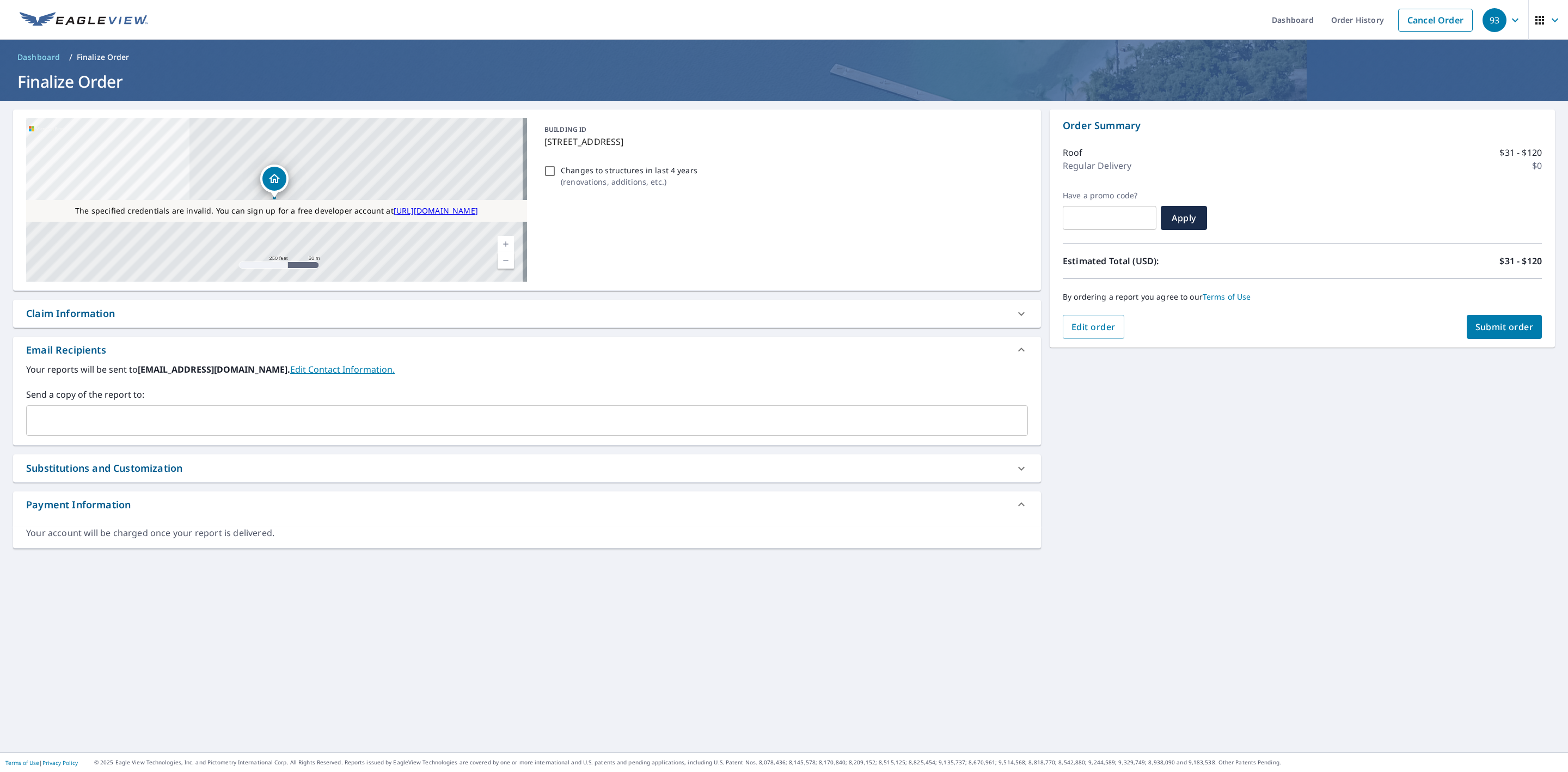
click at [158, 510] on div "Payment Information" at bounding box center [517, 505] width 983 height 15
click at [1502, 325] on span "Submit order" at bounding box center [1505, 327] width 58 height 12
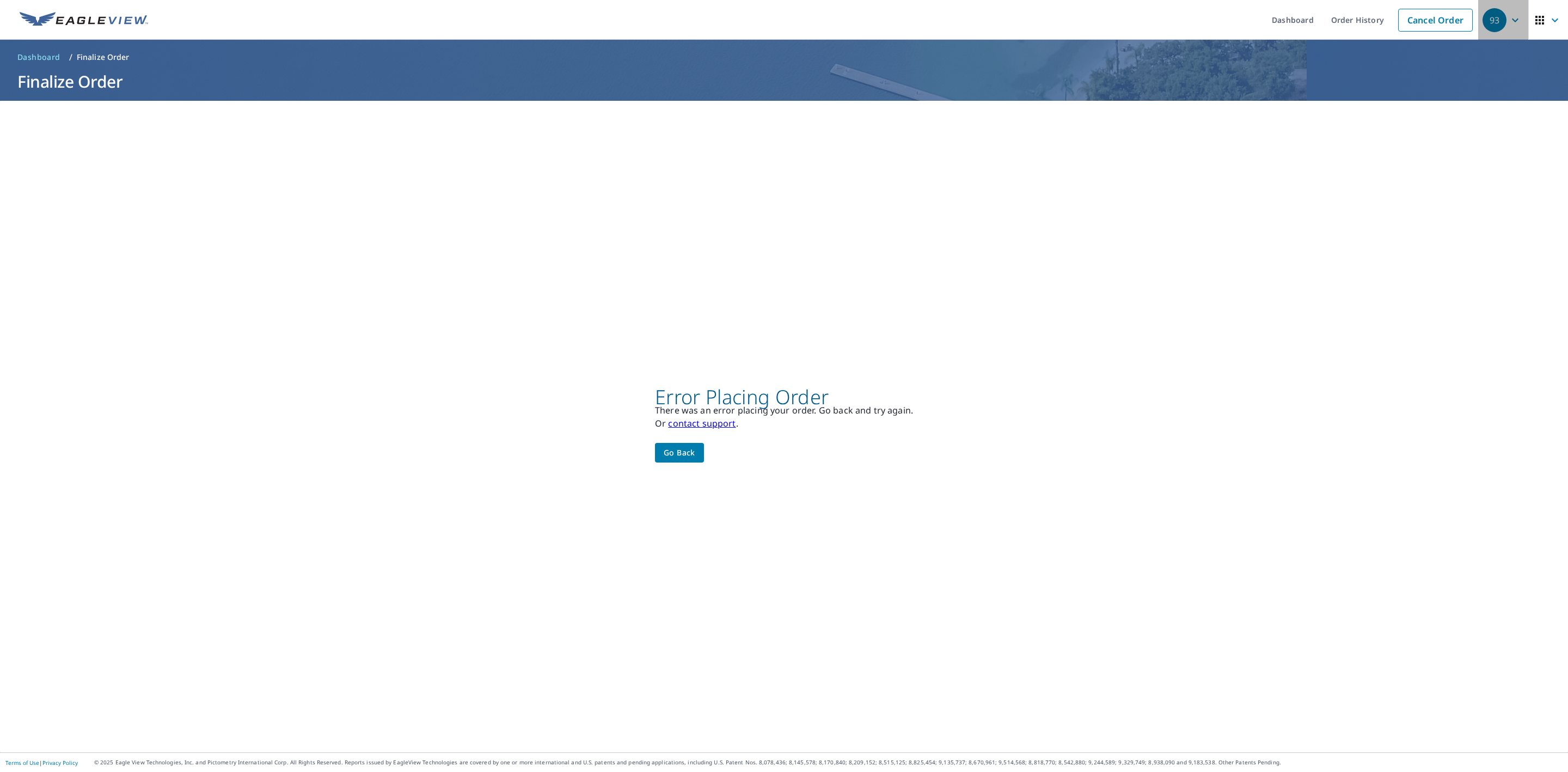
click at [1509, 20] on icon "button" at bounding box center [1516, 20] width 13 height 13
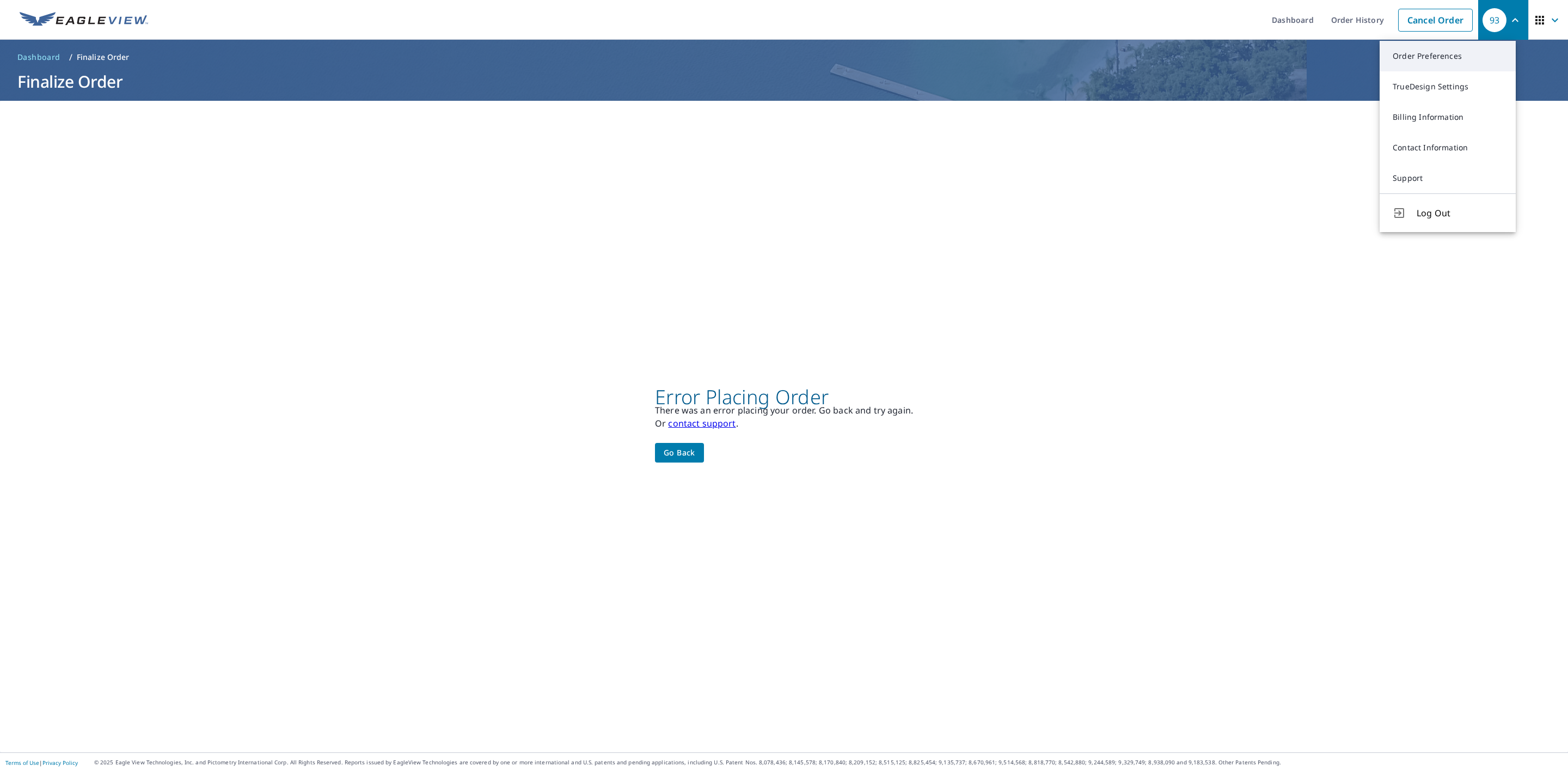
click at [1430, 56] on link "Order Preferences" at bounding box center [1448, 56] width 136 height 31
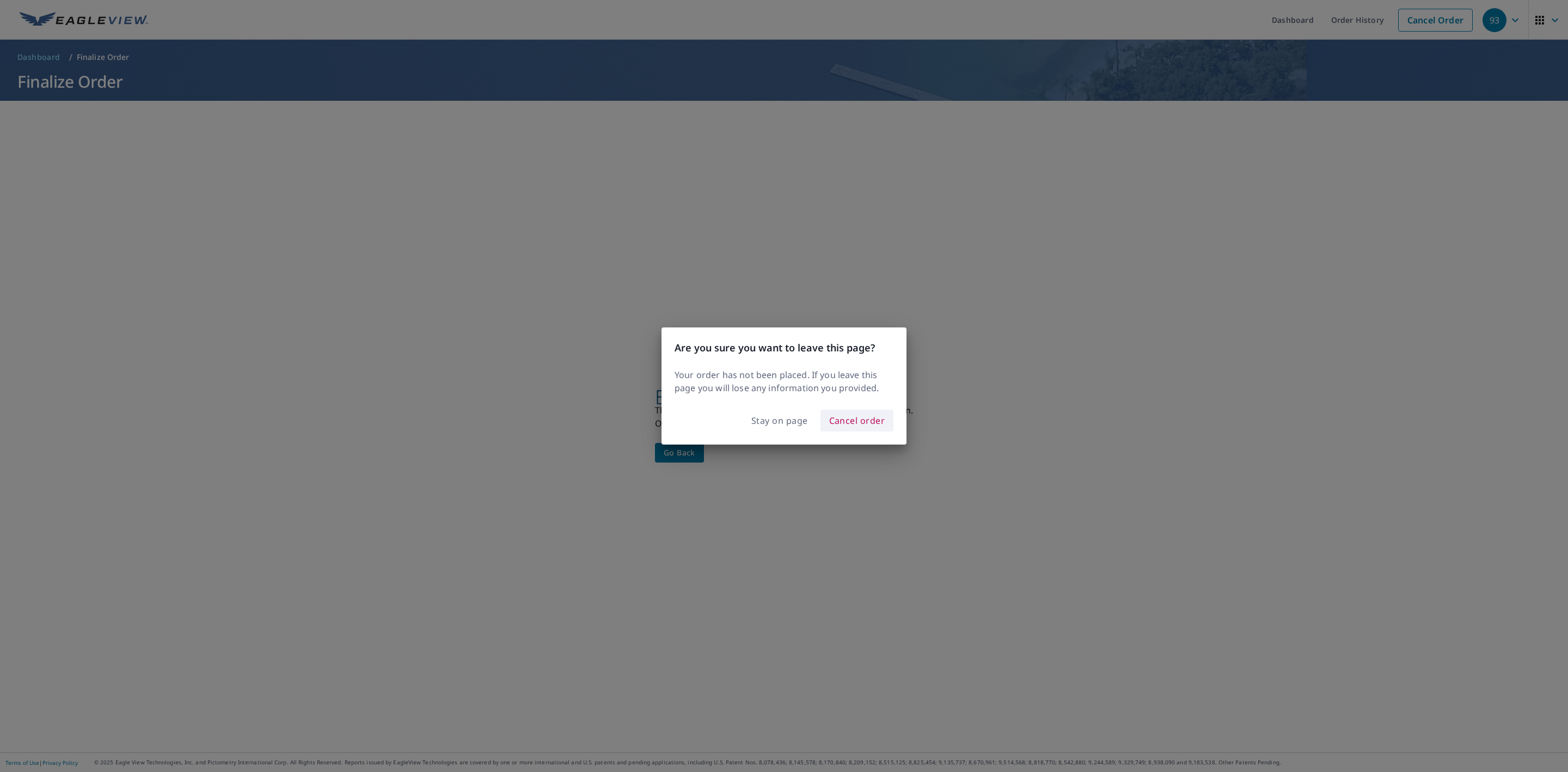
click at [857, 424] on span "Cancel order" at bounding box center [857, 420] width 56 height 15
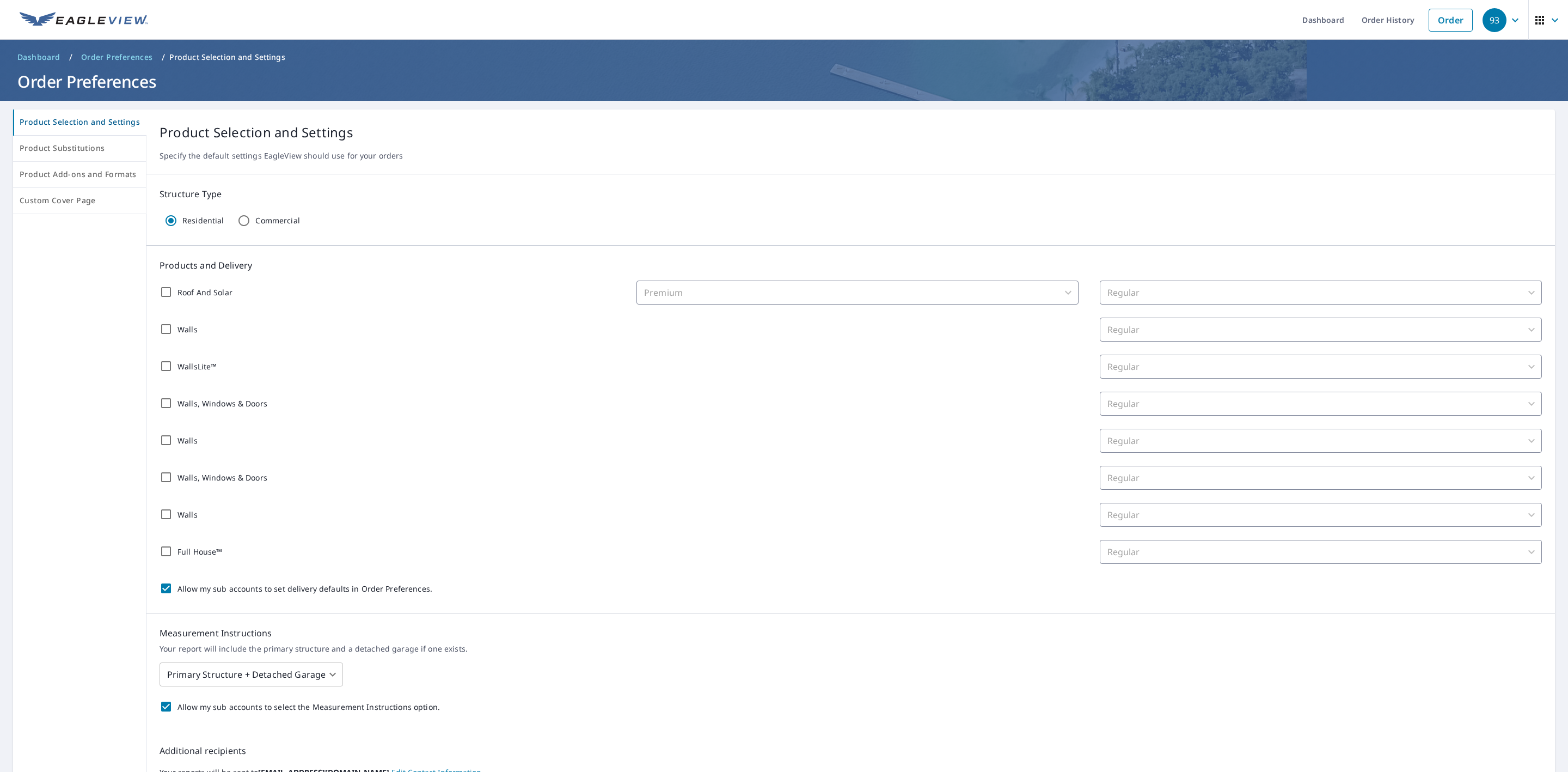
scroll to position [187, 0]
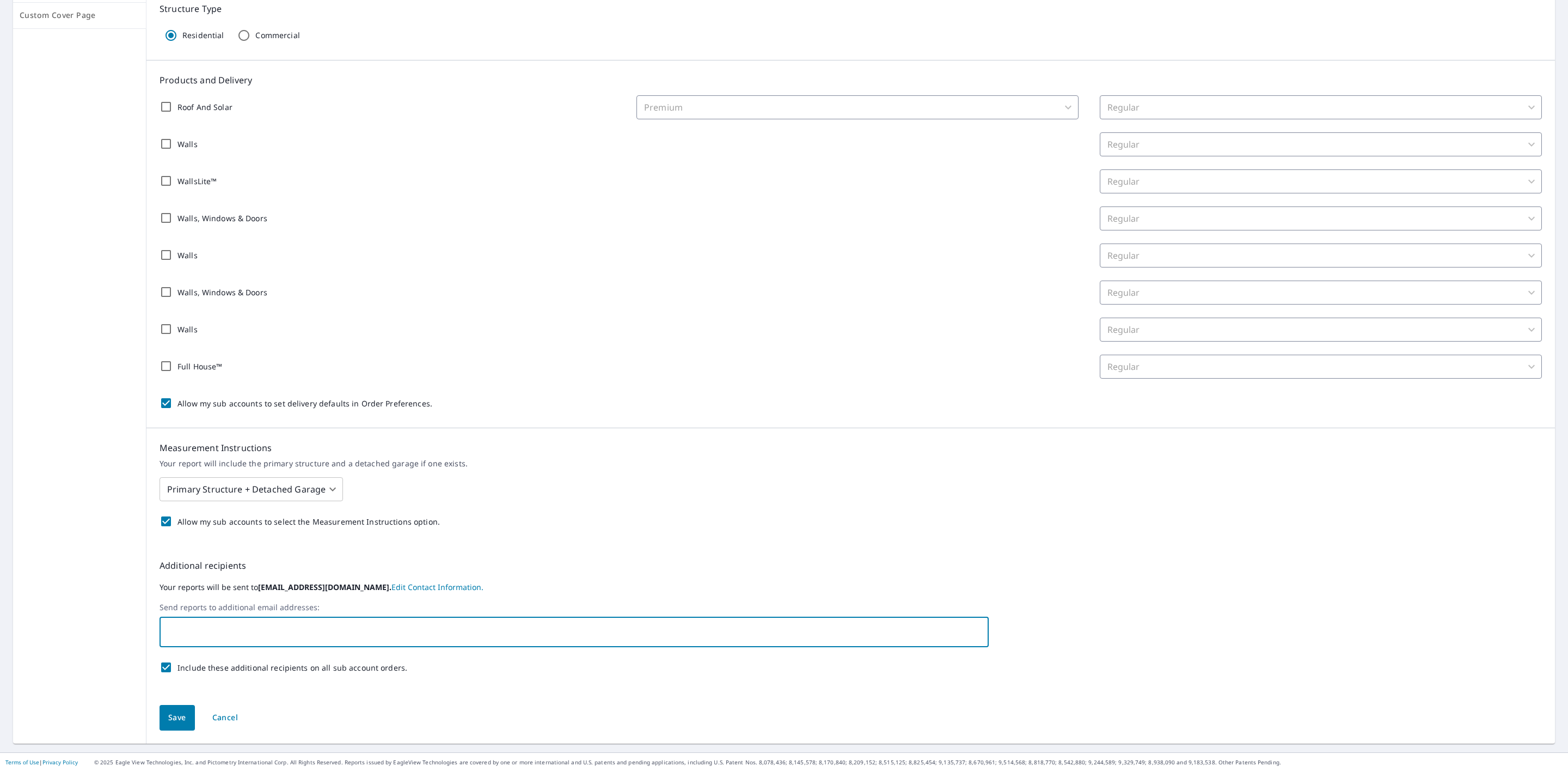
click at [291, 634] on input "text" at bounding box center [566, 631] width 803 height 21
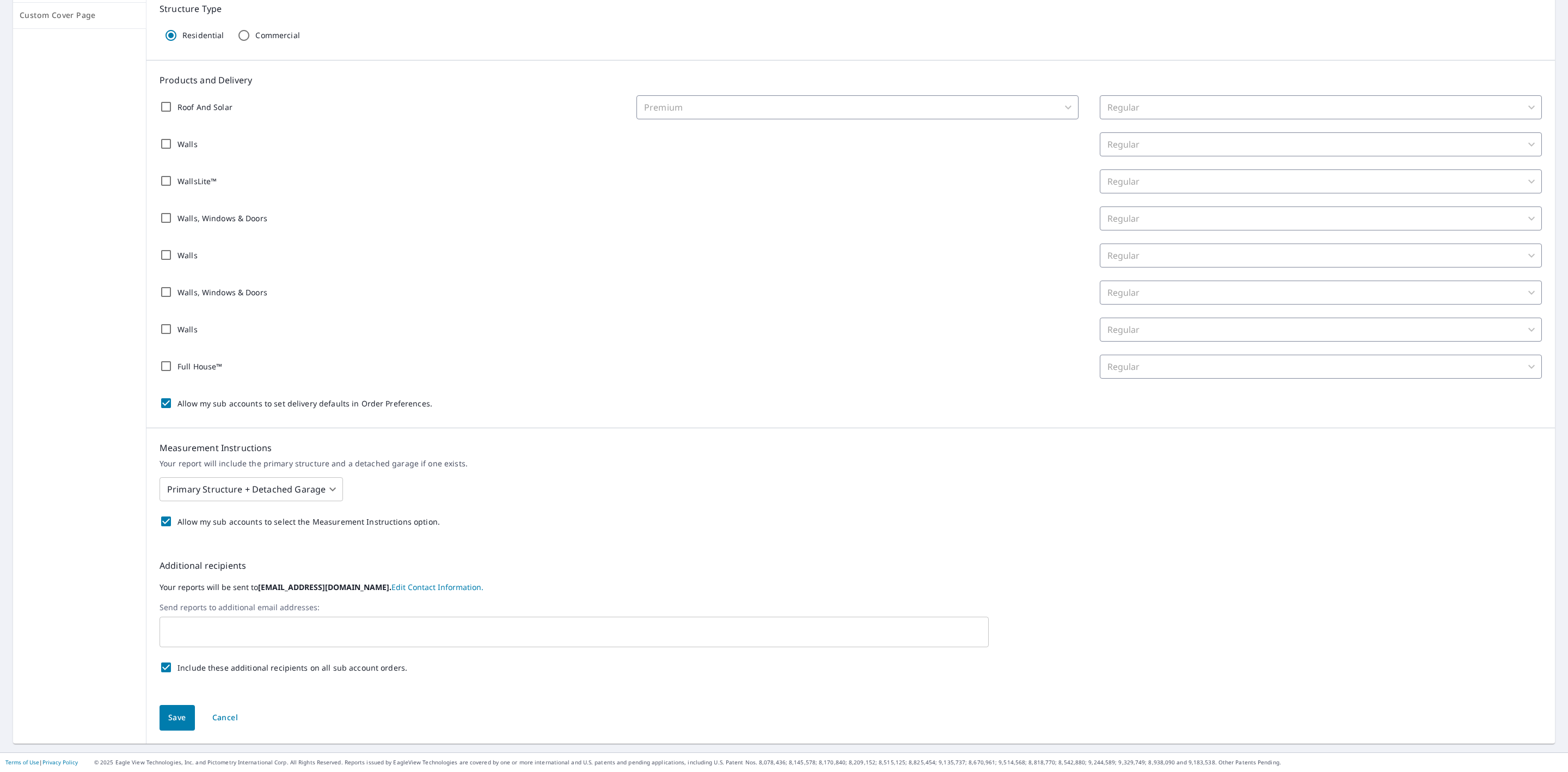
drag, startPoint x: 384, startPoint y: 588, endPoint x: 271, endPoint y: 593, distance: 113.1
click at [271, 593] on label "Your reports will be sent to stageuser093sky@mailinator.com. Edit Contact Infor…" at bounding box center [850, 587] width 1382 height 13
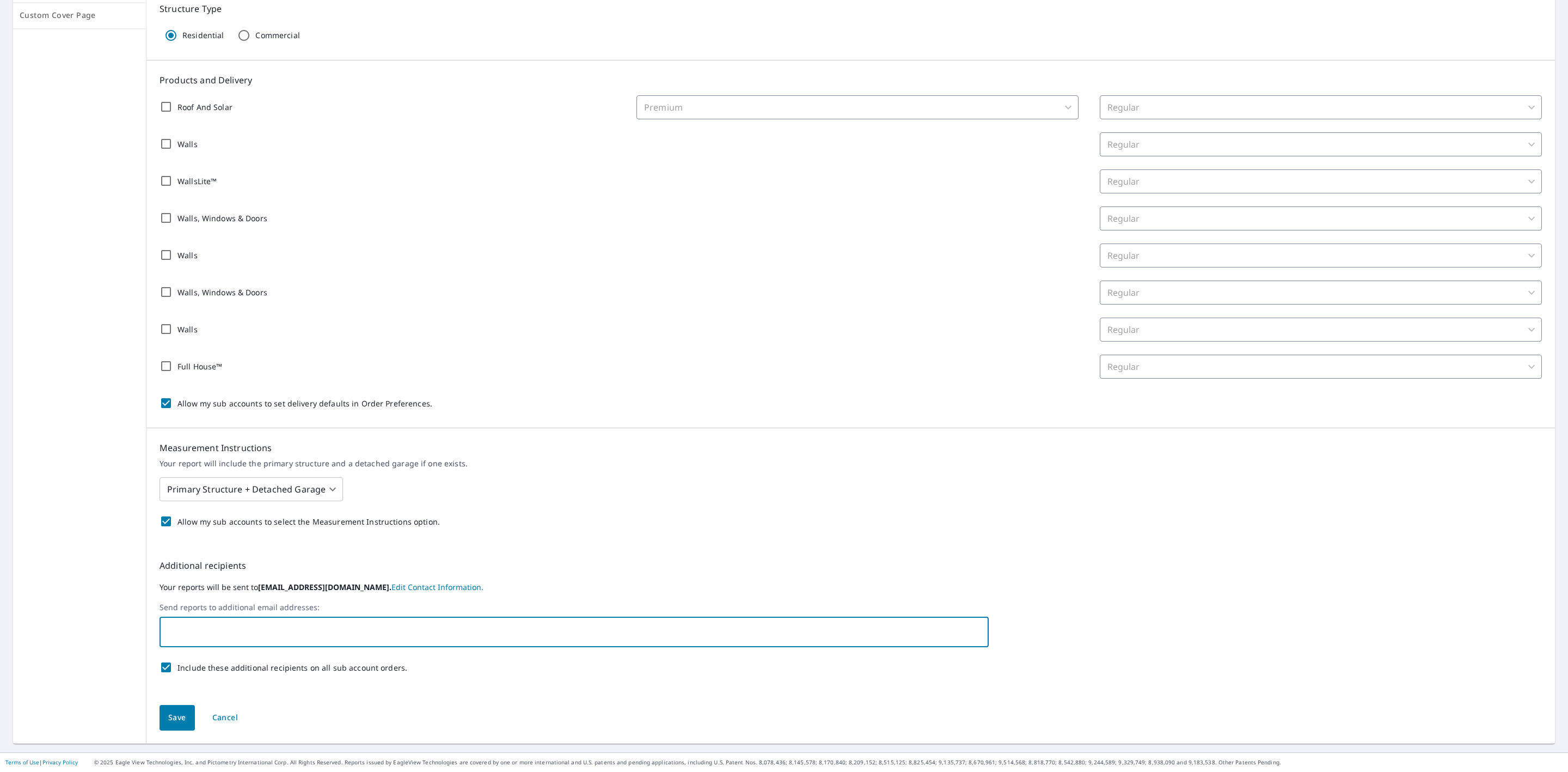
click at [245, 631] on input "text" at bounding box center [566, 631] width 803 height 21
type input "a"
type input "automation.user@eagleview.com"
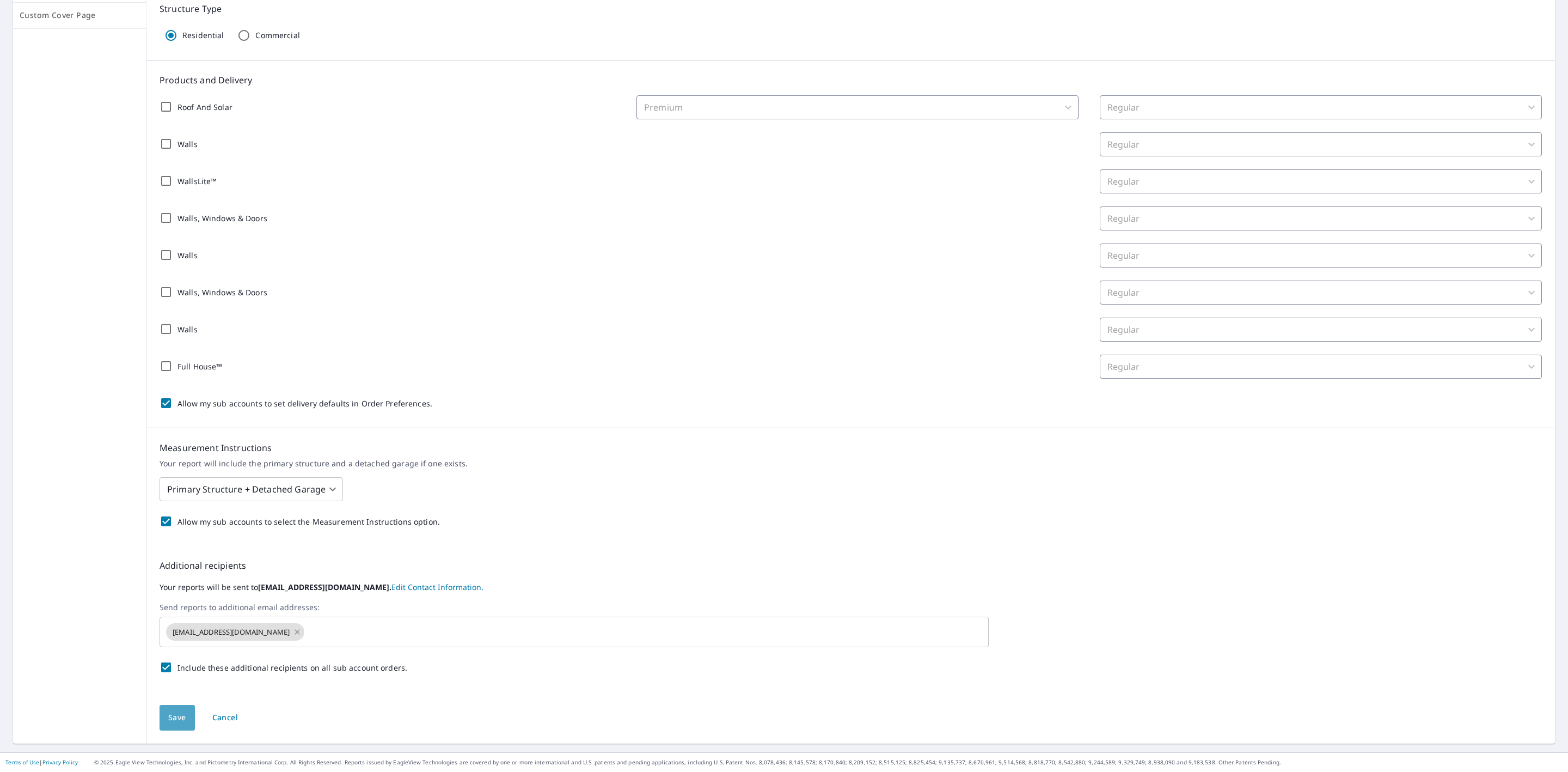
click at [172, 716] on span "Save" at bounding box center [177, 717] width 18 height 13
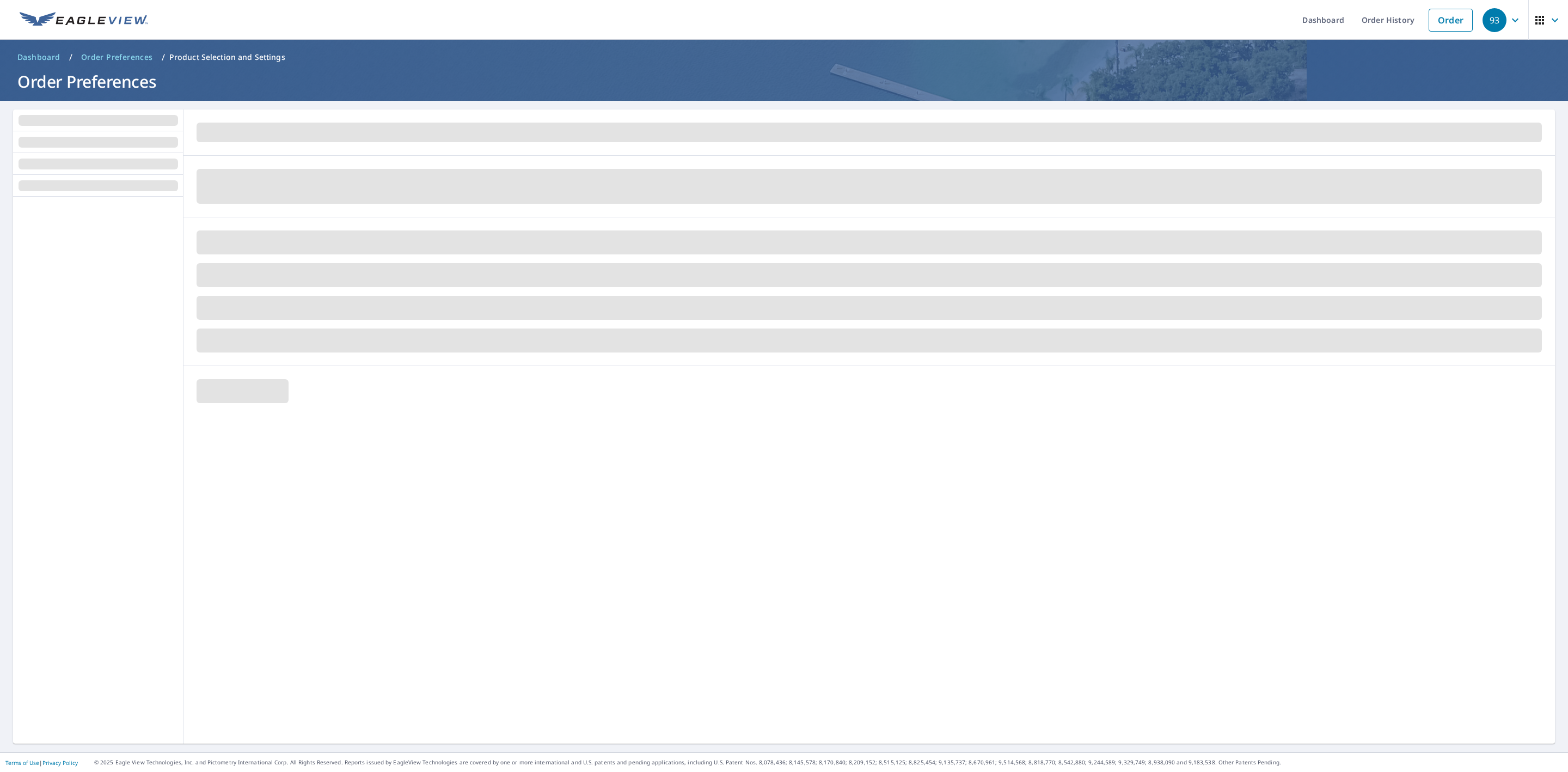
scroll to position [0, 0]
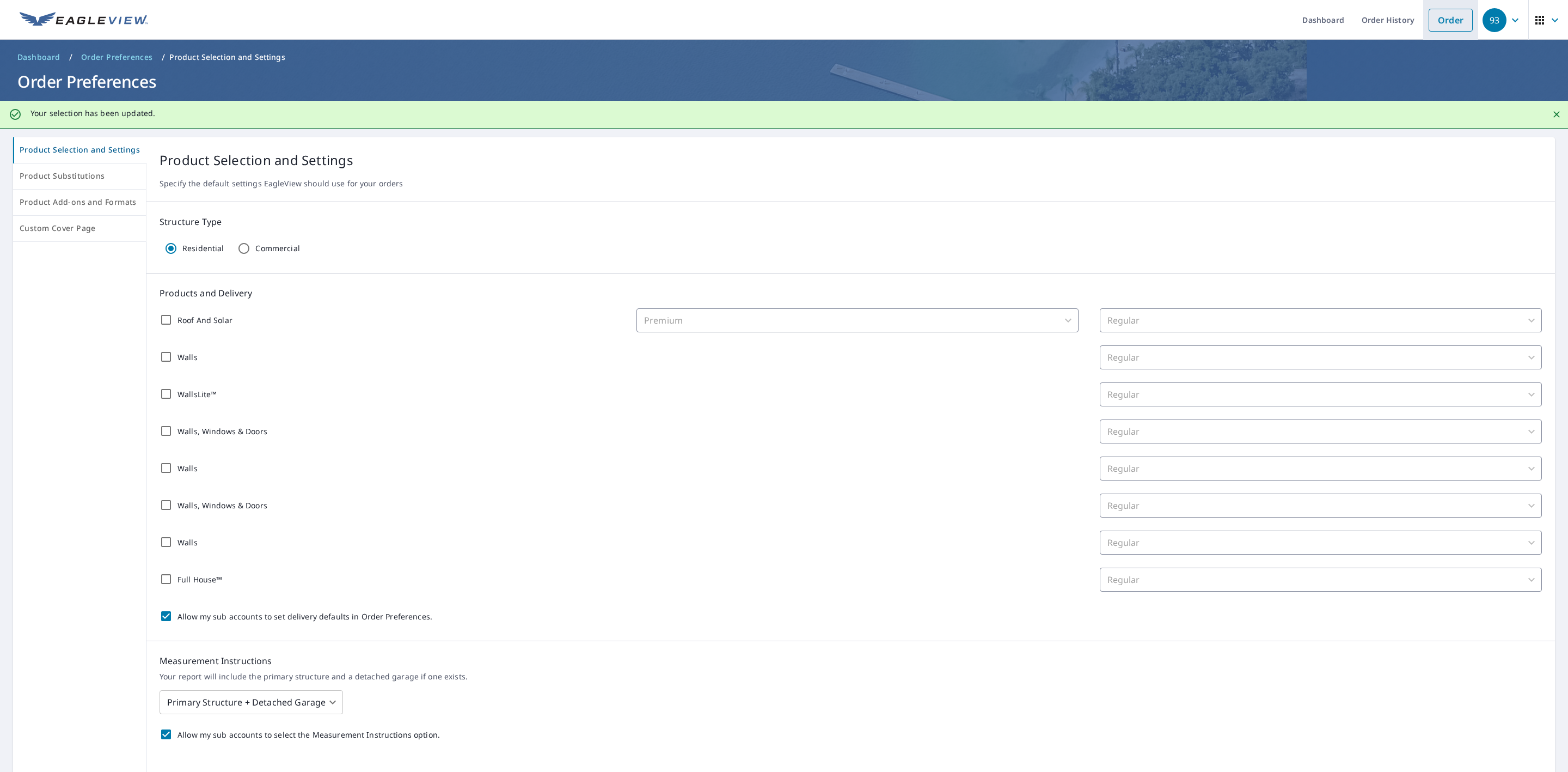
click at [1430, 23] on link "Order" at bounding box center [1450, 21] width 44 height 23
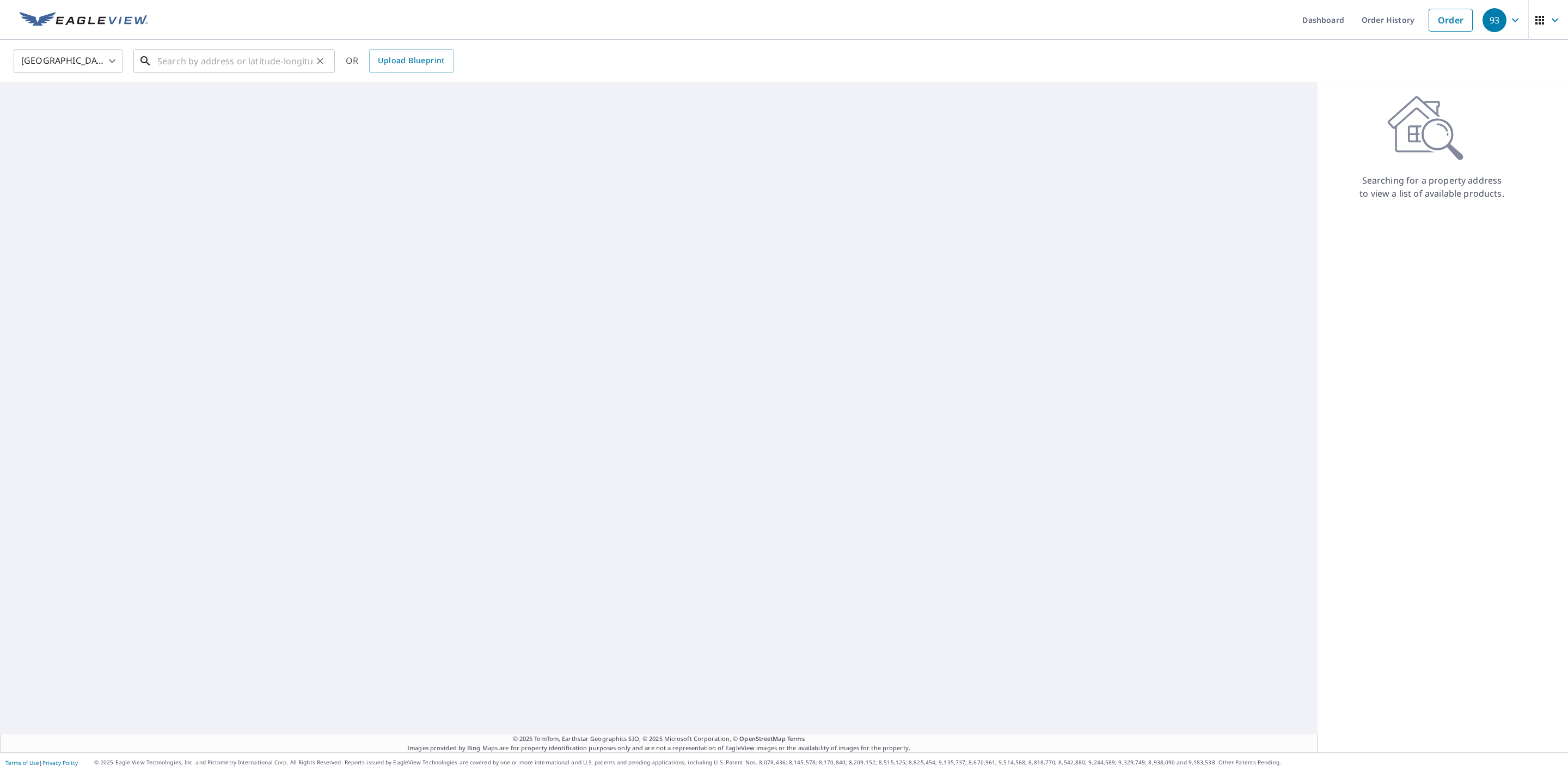
click at [253, 67] on input "text" at bounding box center [235, 61] width 155 height 31
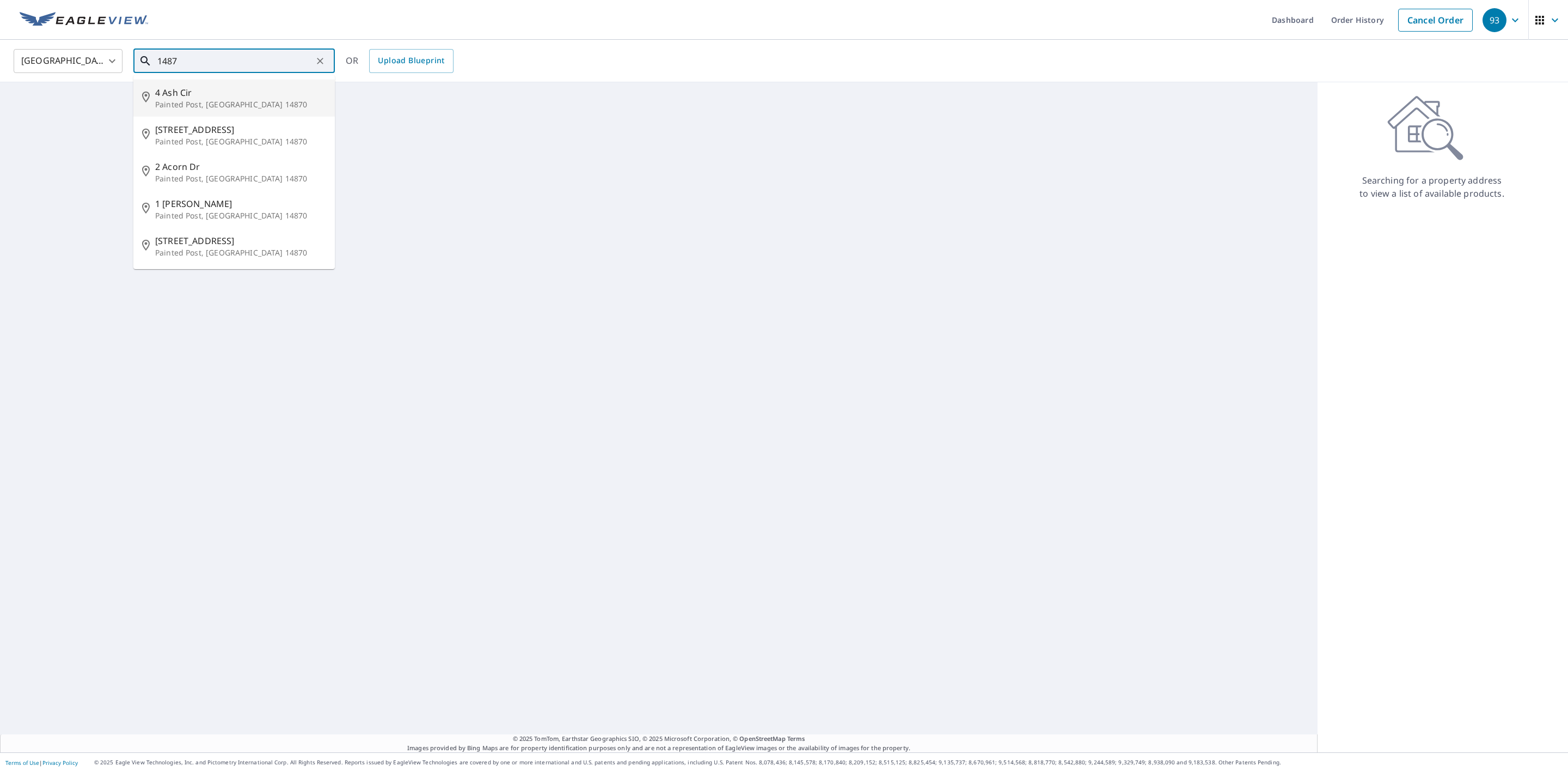
click at [226, 104] on p "Painted Post, NY 14870" at bounding box center [240, 104] width 171 height 11
type input "4 Ash Cir Painted Post, NY 14870"
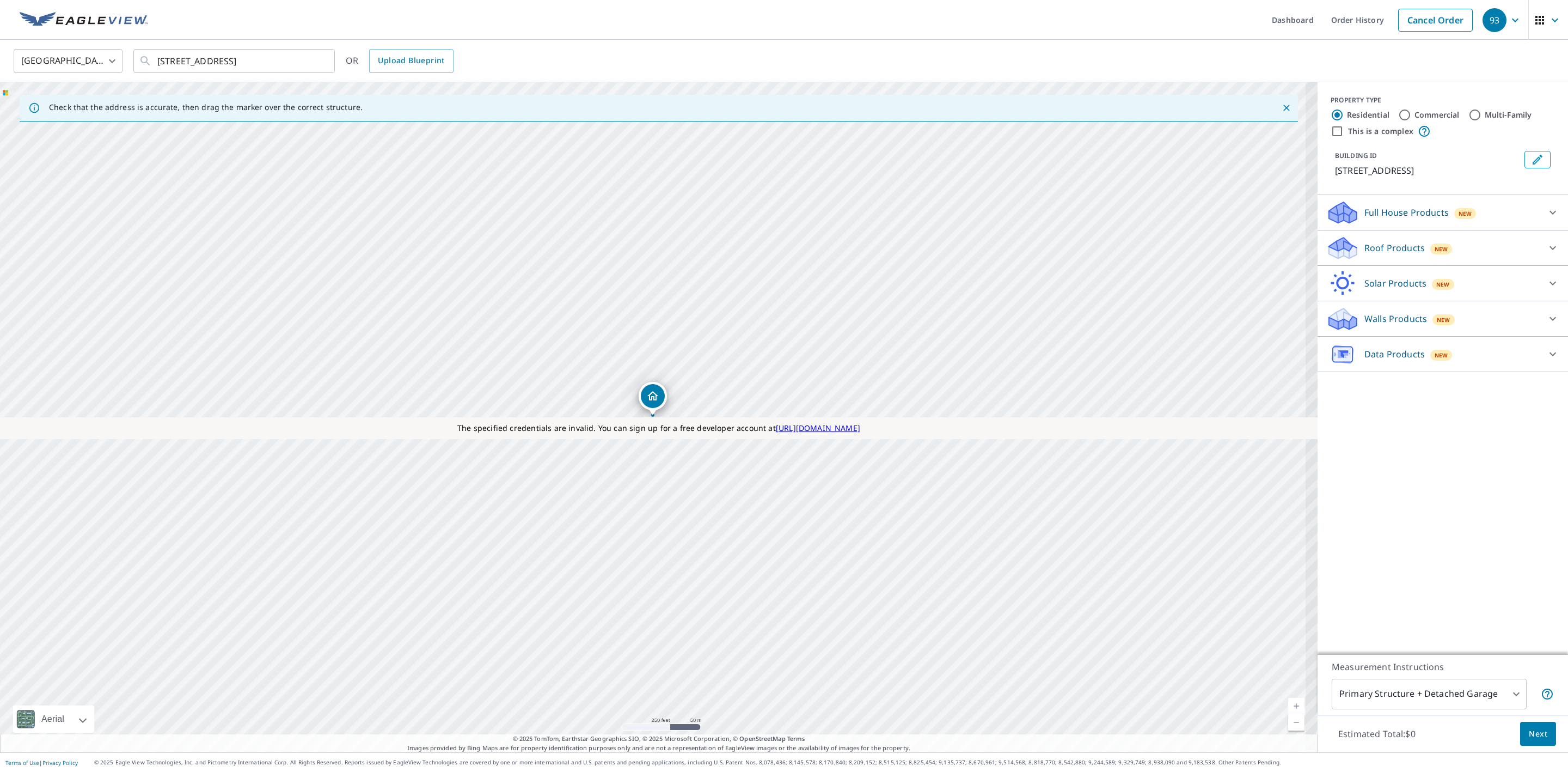
click at [1370, 318] on p "Walls Products" at bounding box center [1396, 318] width 63 height 13
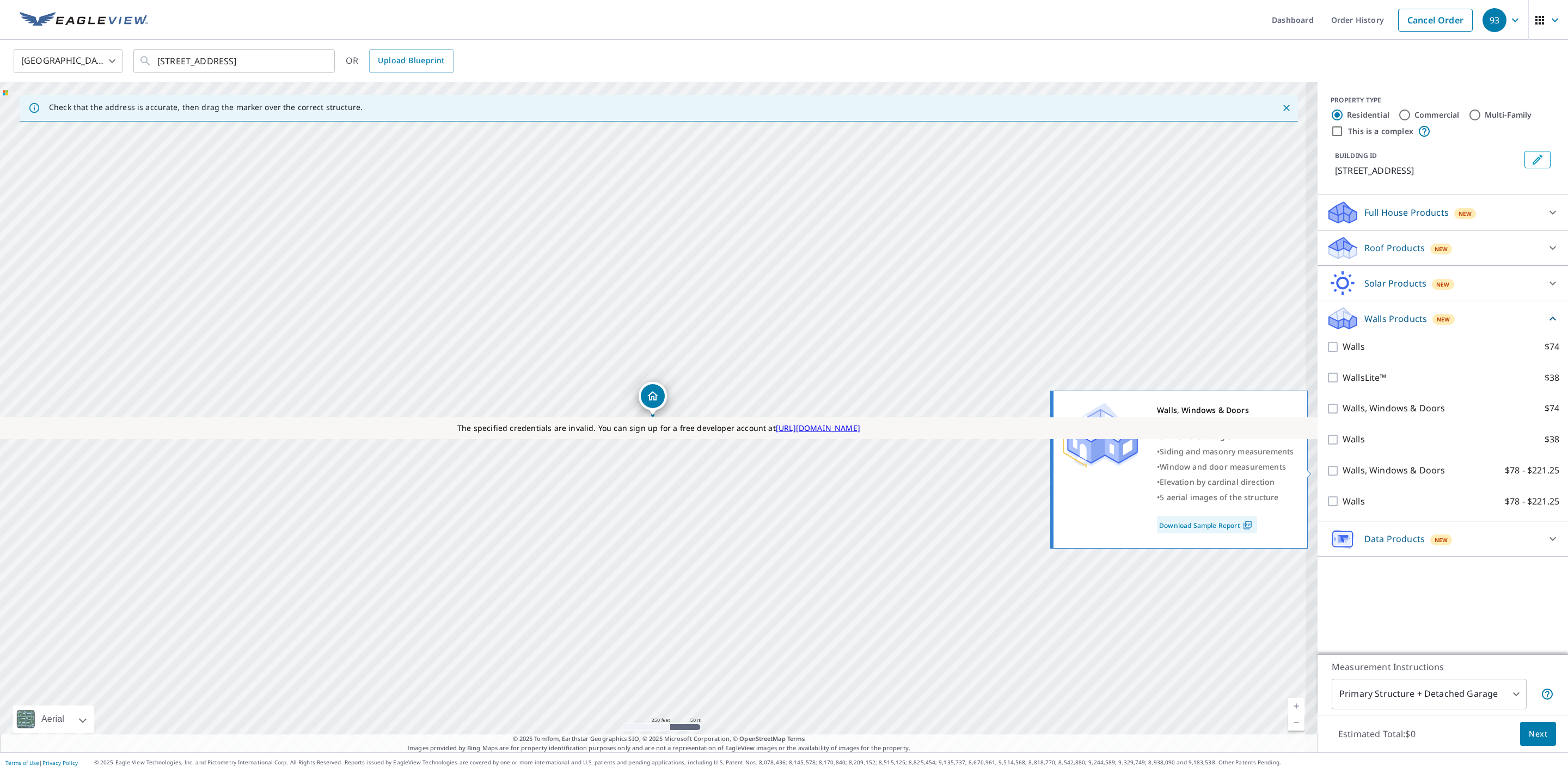
click at [1327, 473] on input "Walls, Windows & Doors $78 - $221.25" at bounding box center [1335, 471] width 17 height 13
checkbox input "true"
type input "3"
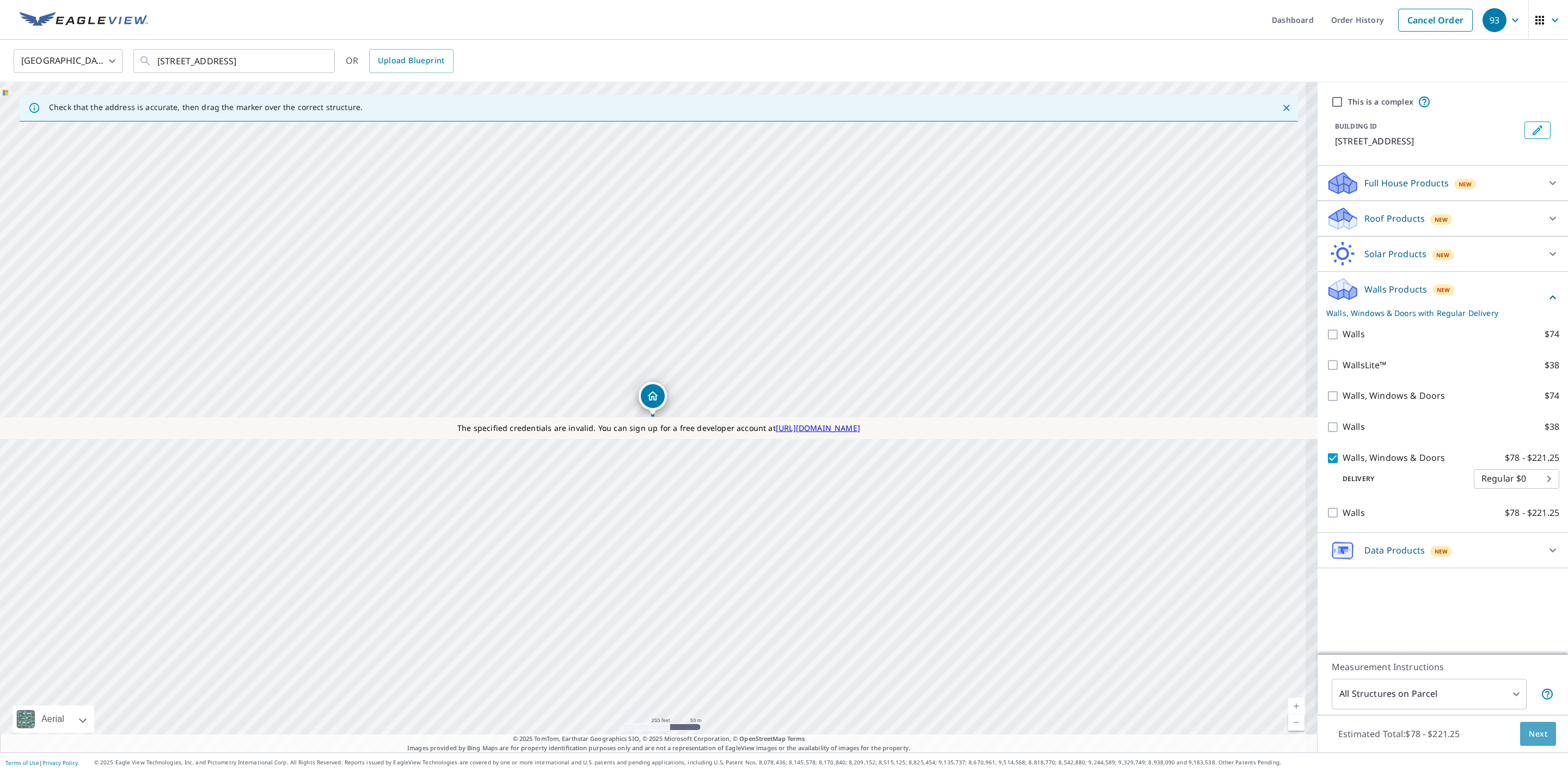
click at [1531, 734] on span "Next" at bounding box center [1538, 734] width 18 height 13
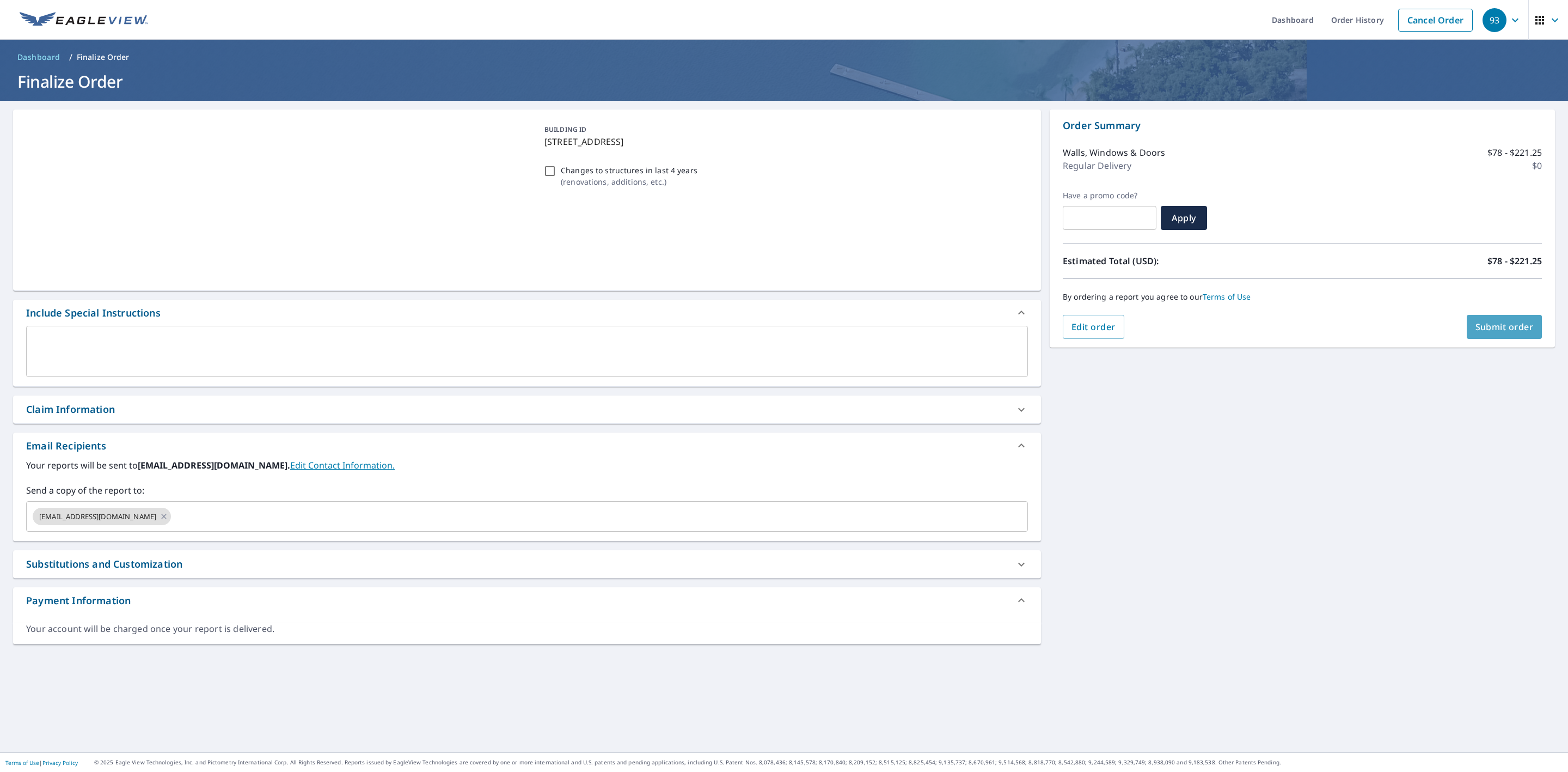
click at [1507, 328] on span "Submit order" at bounding box center [1505, 327] width 58 height 12
